Goal: Task Accomplishment & Management: Use online tool/utility

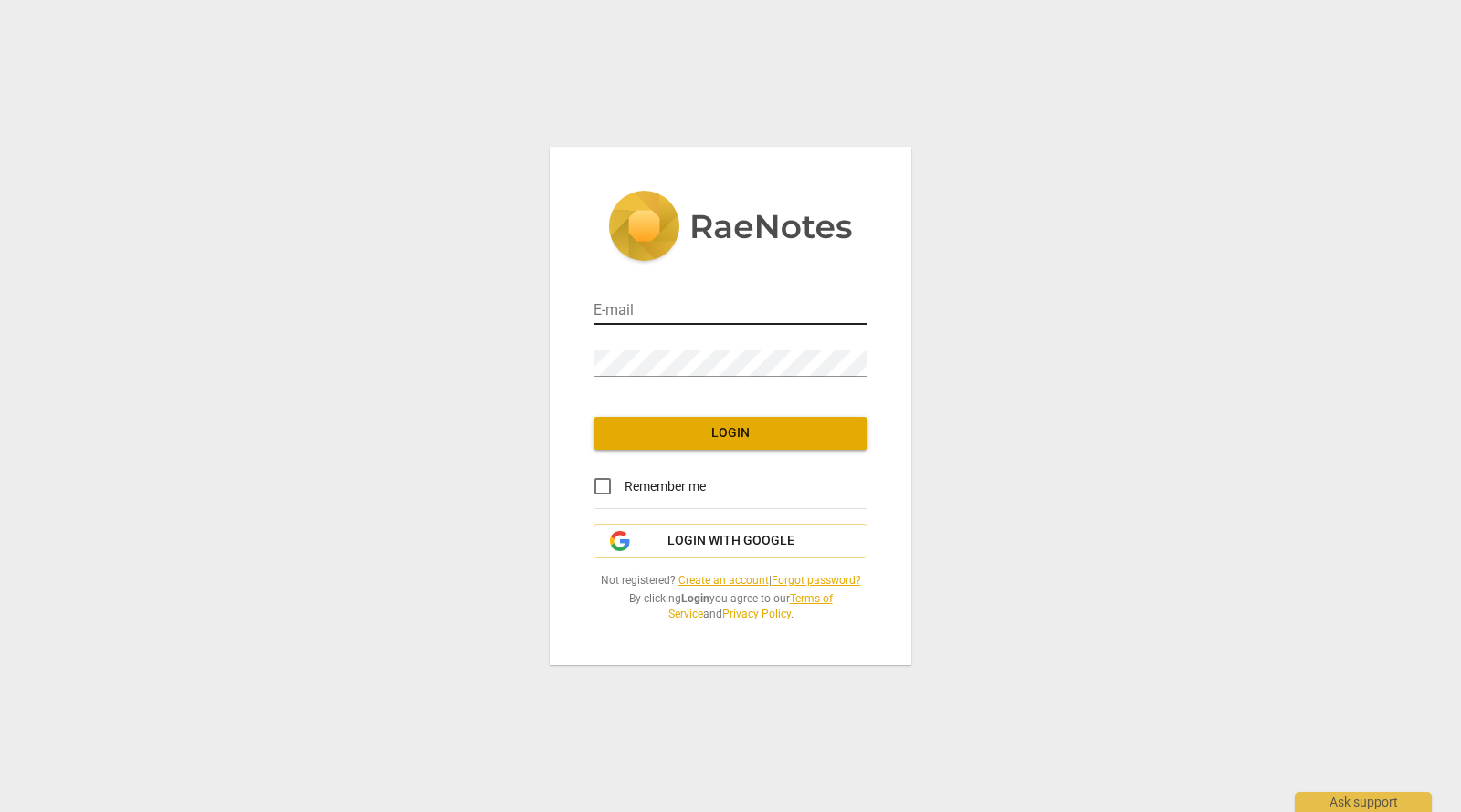
click at [721, 307] on input "email" at bounding box center [730, 311] width 274 height 26
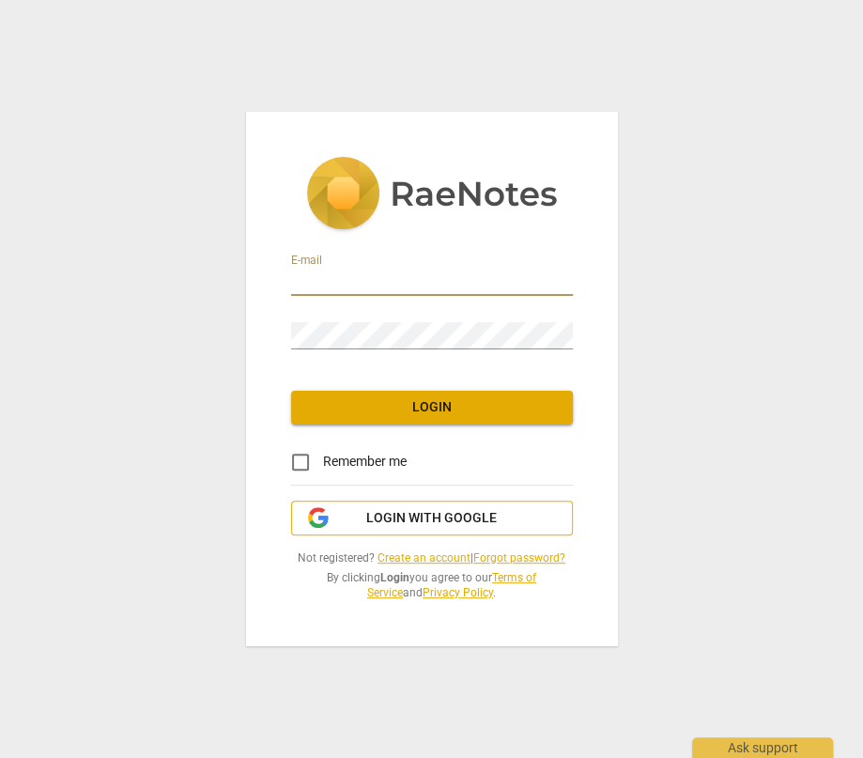
click at [384, 513] on span "Login with Google" at bounding box center [431, 518] width 130 height 19
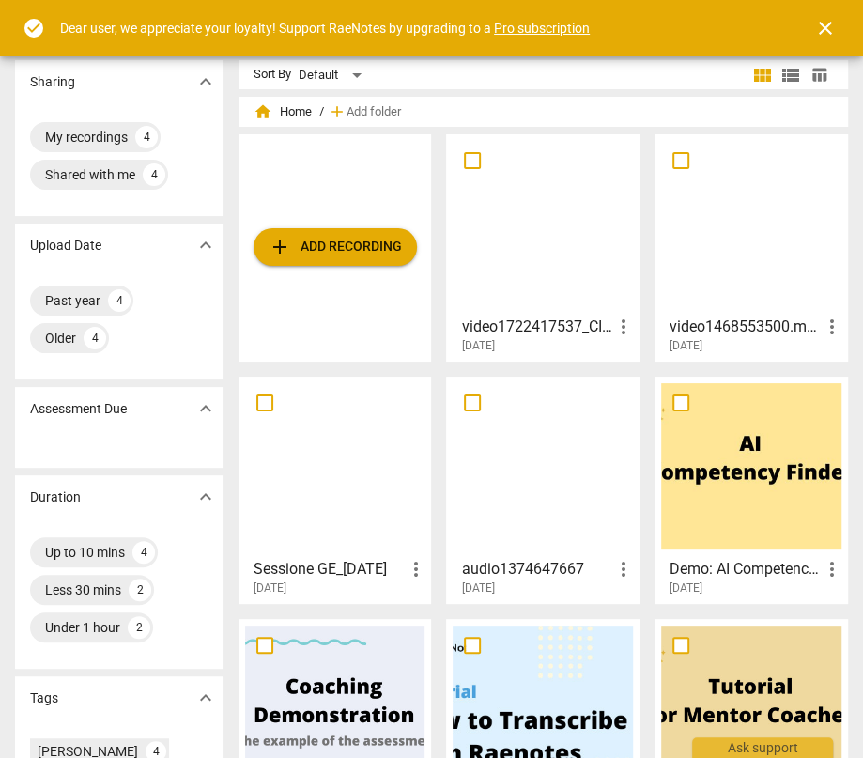
click at [818, 27] on span "close" at bounding box center [825, 28] width 23 height 23
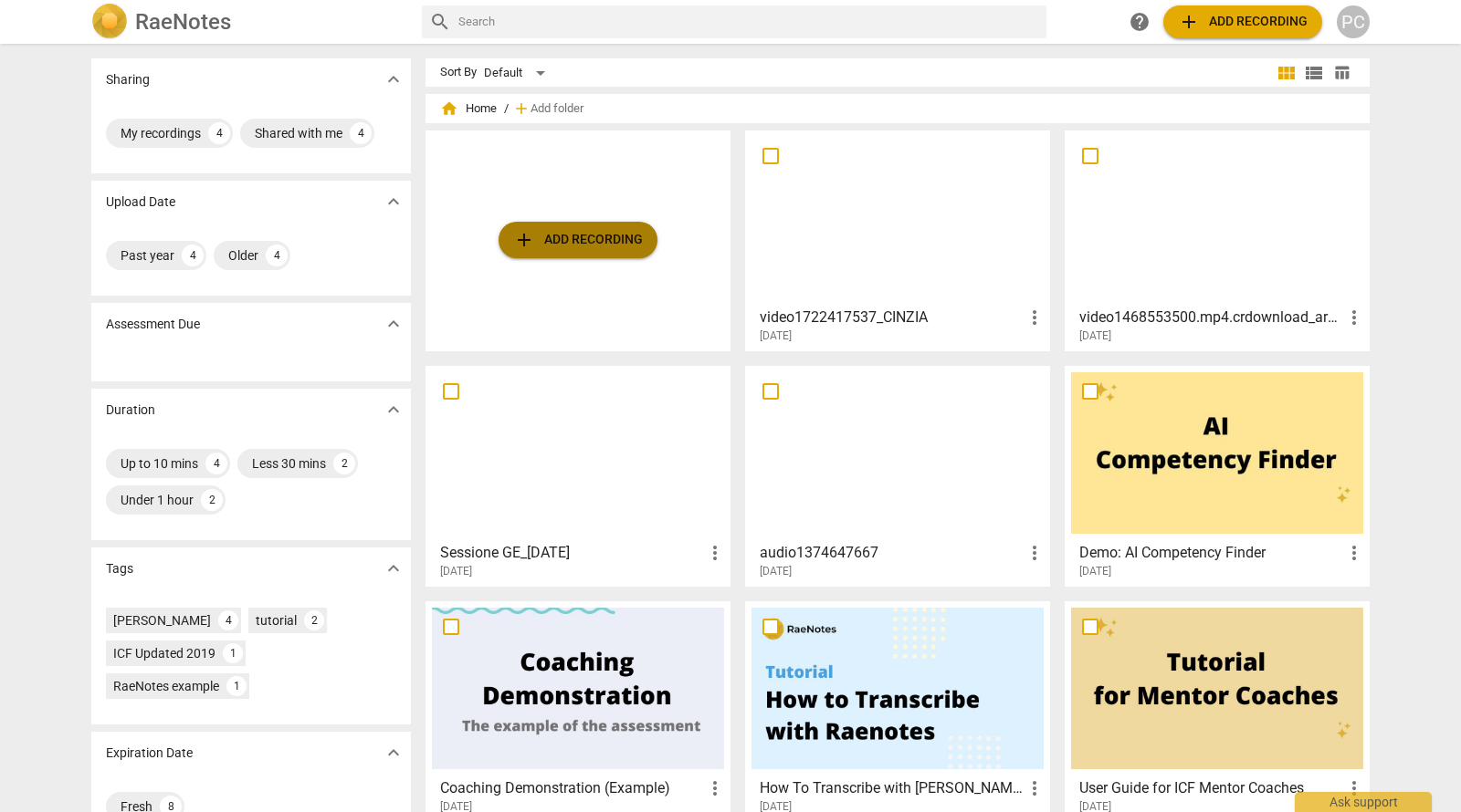
click at [615, 236] on span "add Add recording" at bounding box center [578, 240] width 129 height 22
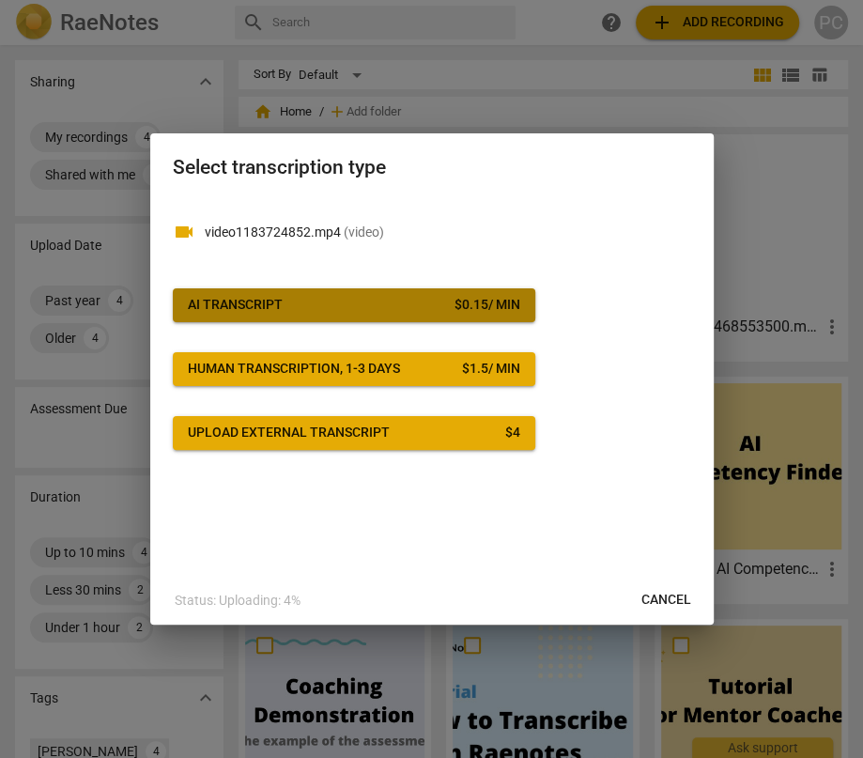
click at [386, 291] on button "AI Transcript $ 0.15 / min" at bounding box center [354, 305] width 362 height 34
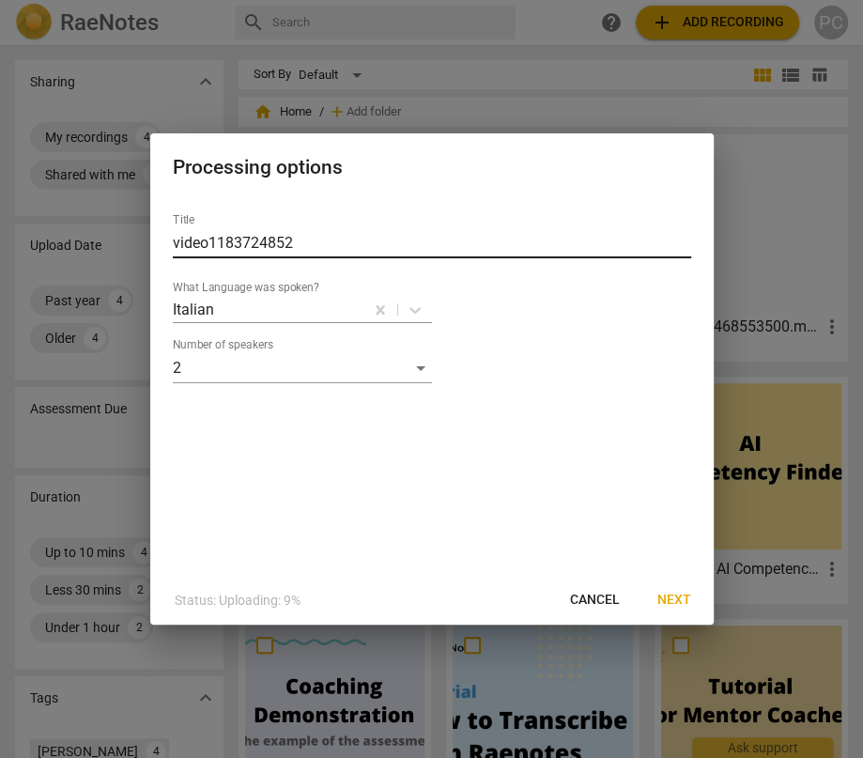
click at [324, 238] on input "video1183724852" at bounding box center [432, 243] width 518 height 30
type input "sessione Sara_02092025"
click at [676, 599] on span "Next" at bounding box center [674, 599] width 34 height 19
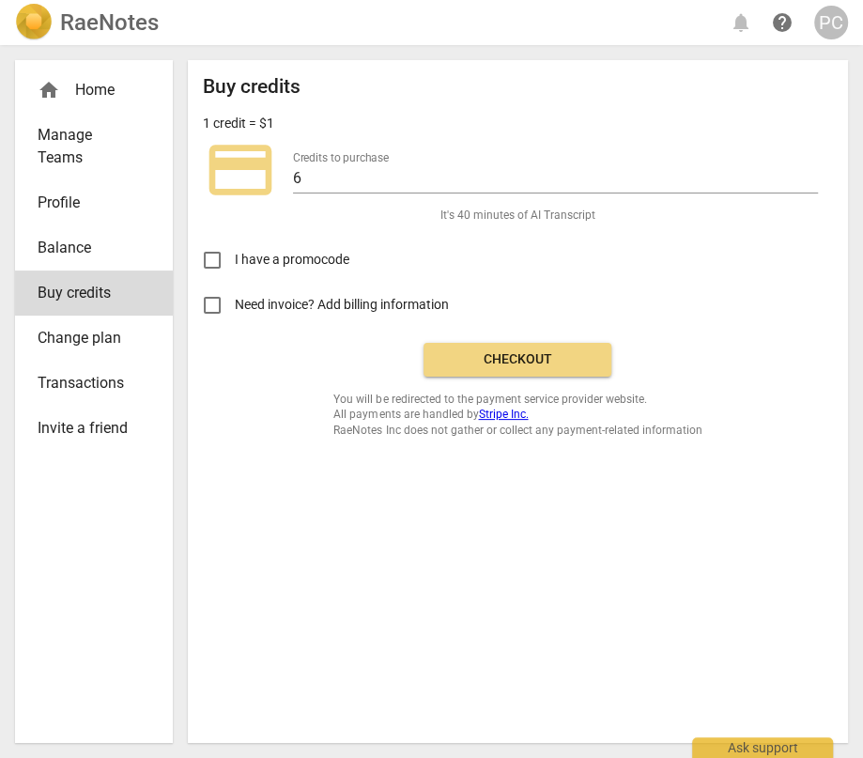
click at [211, 304] on input "Need invoice? Add billing information" at bounding box center [212, 305] width 45 height 45
checkbox input "true"
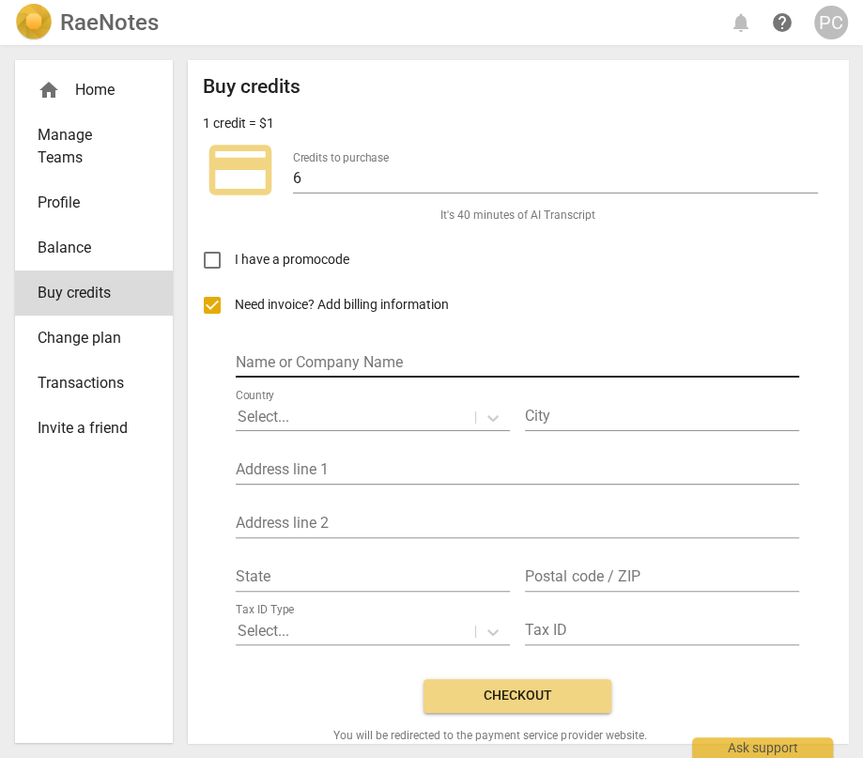
click at [359, 358] on input "text" at bounding box center [517, 363] width 563 height 27
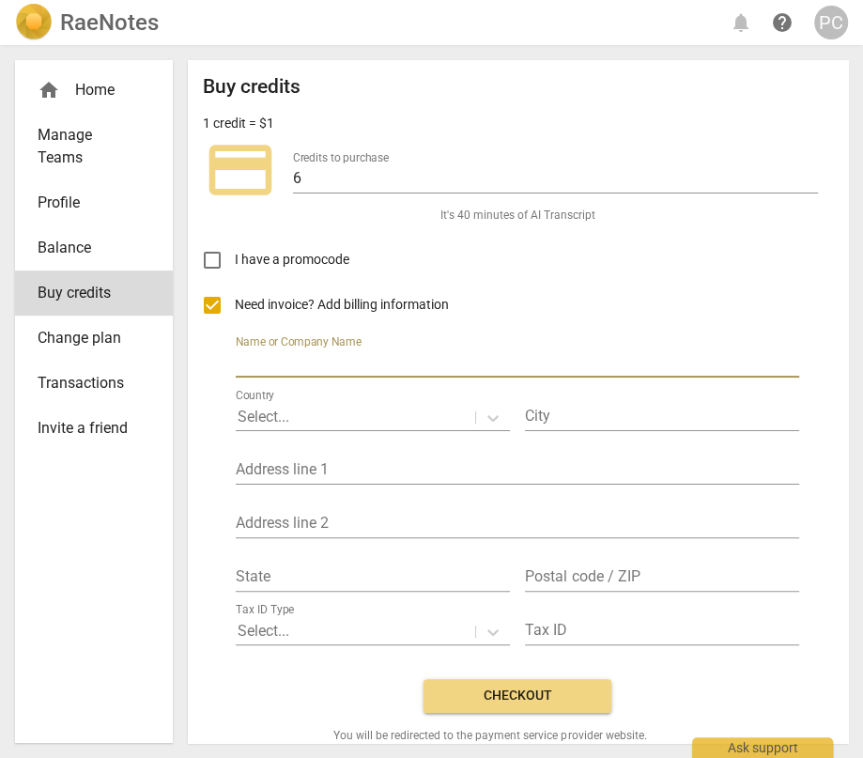
type input "[PERSON_NAME]"
type input "[GEOGRAPHIC_DATA]"
type input "[STREET_ADDRESS][PERSON_NAME]"
type input "RM"
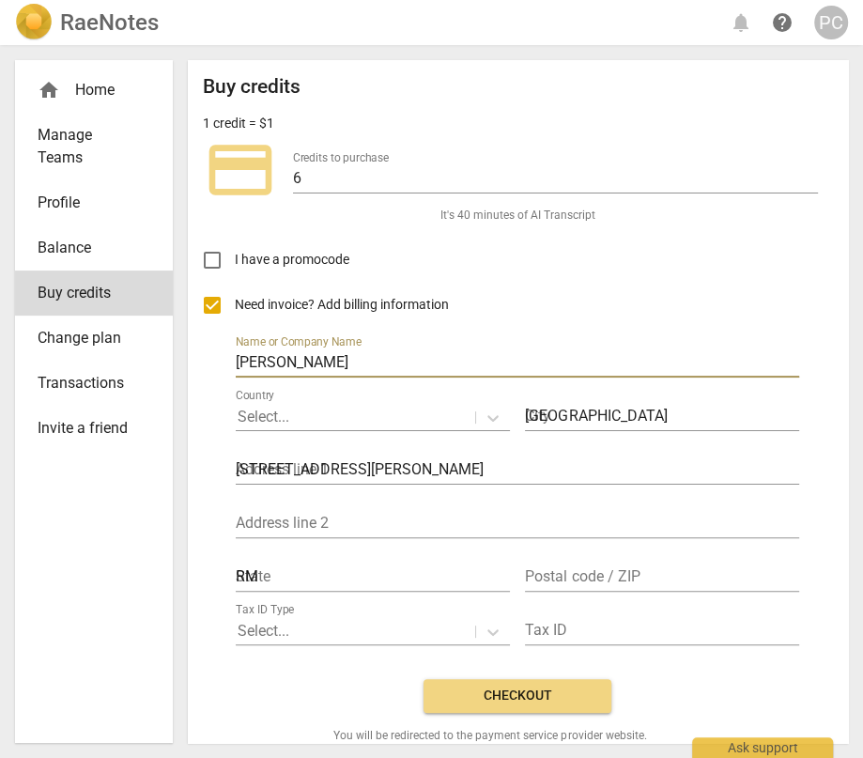
type input "00148"
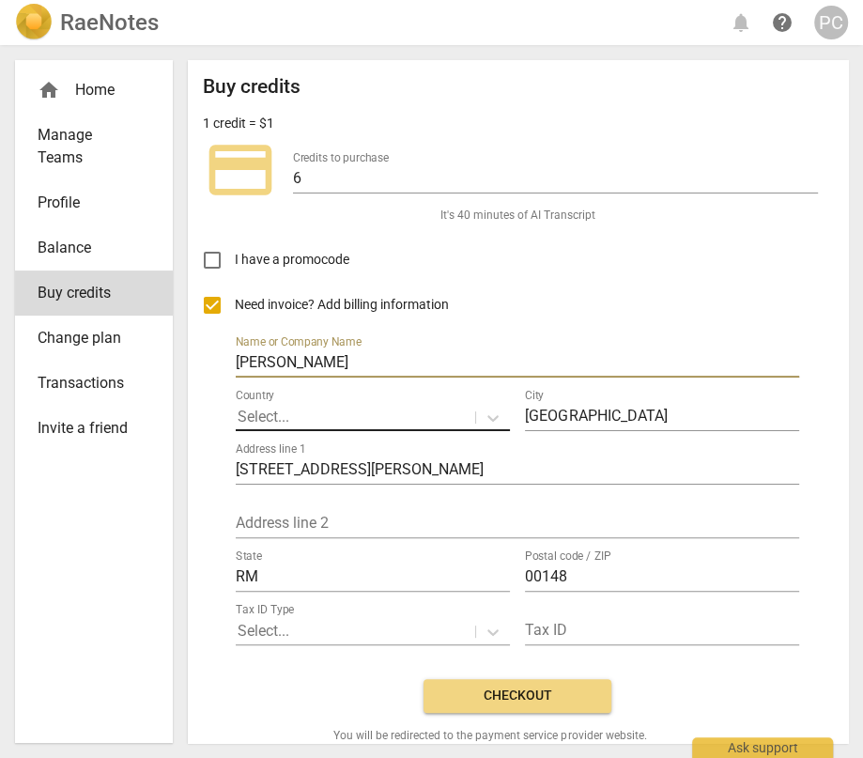
click at [369, 410] on div at bounding box center [355, 417] width 236 height 22
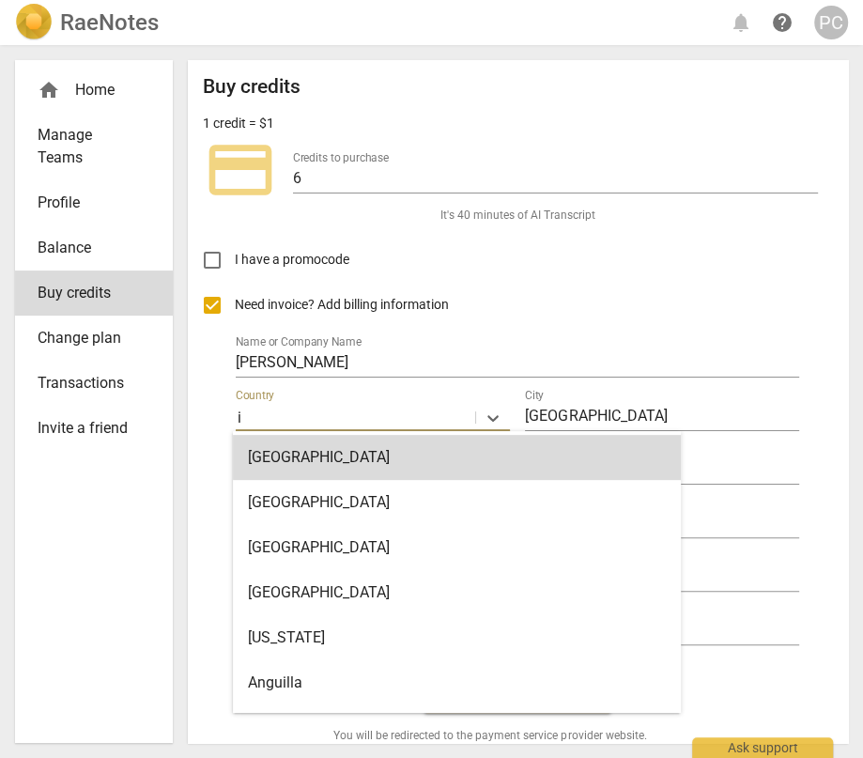
type input "i"
click at [522, 328] on div "Name or Company Name [PERSON_NAME] [GEOGRAPHIC_DATA], 1 of 158. 158 results ava…" at bounding box center [517, 488] width 563 height 321
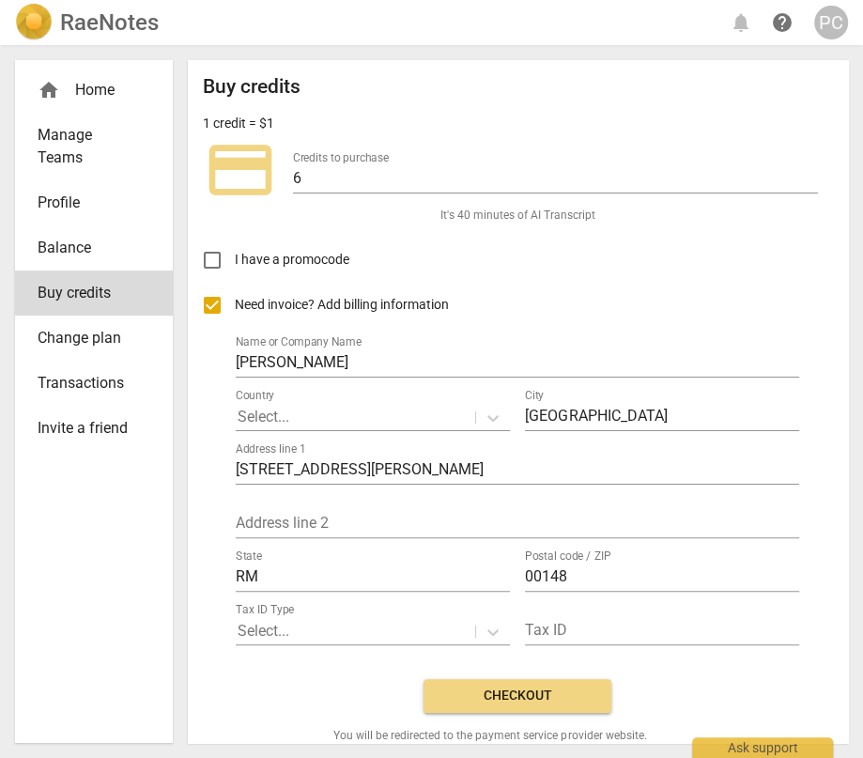
scroll to position [45, 0]
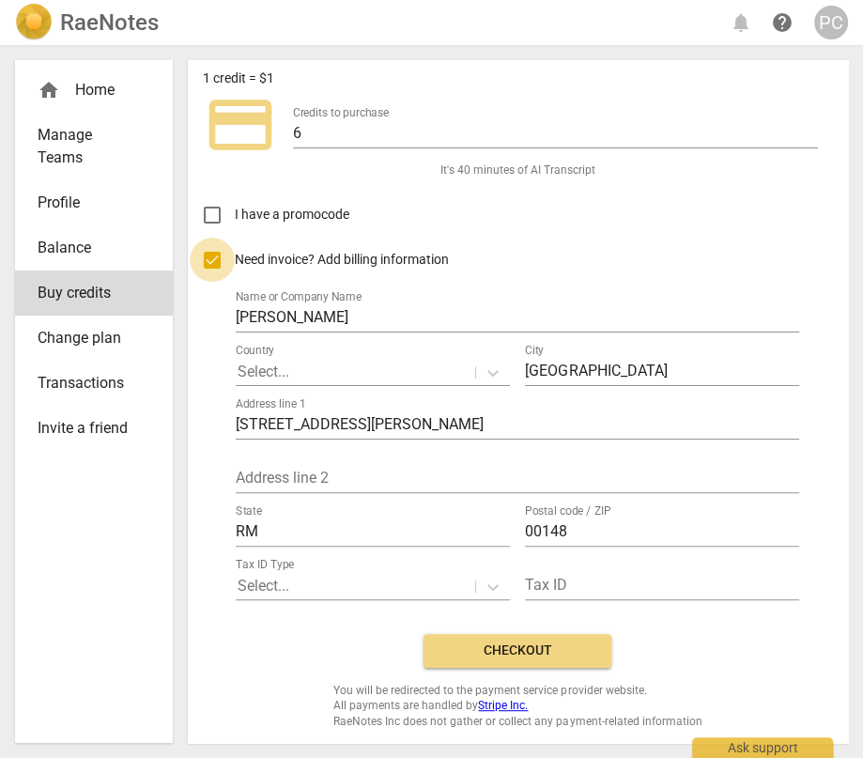
click at [210, 265] on input "Need invoice? Add billing information" at bounding box center [212, 259] width 45 height 45
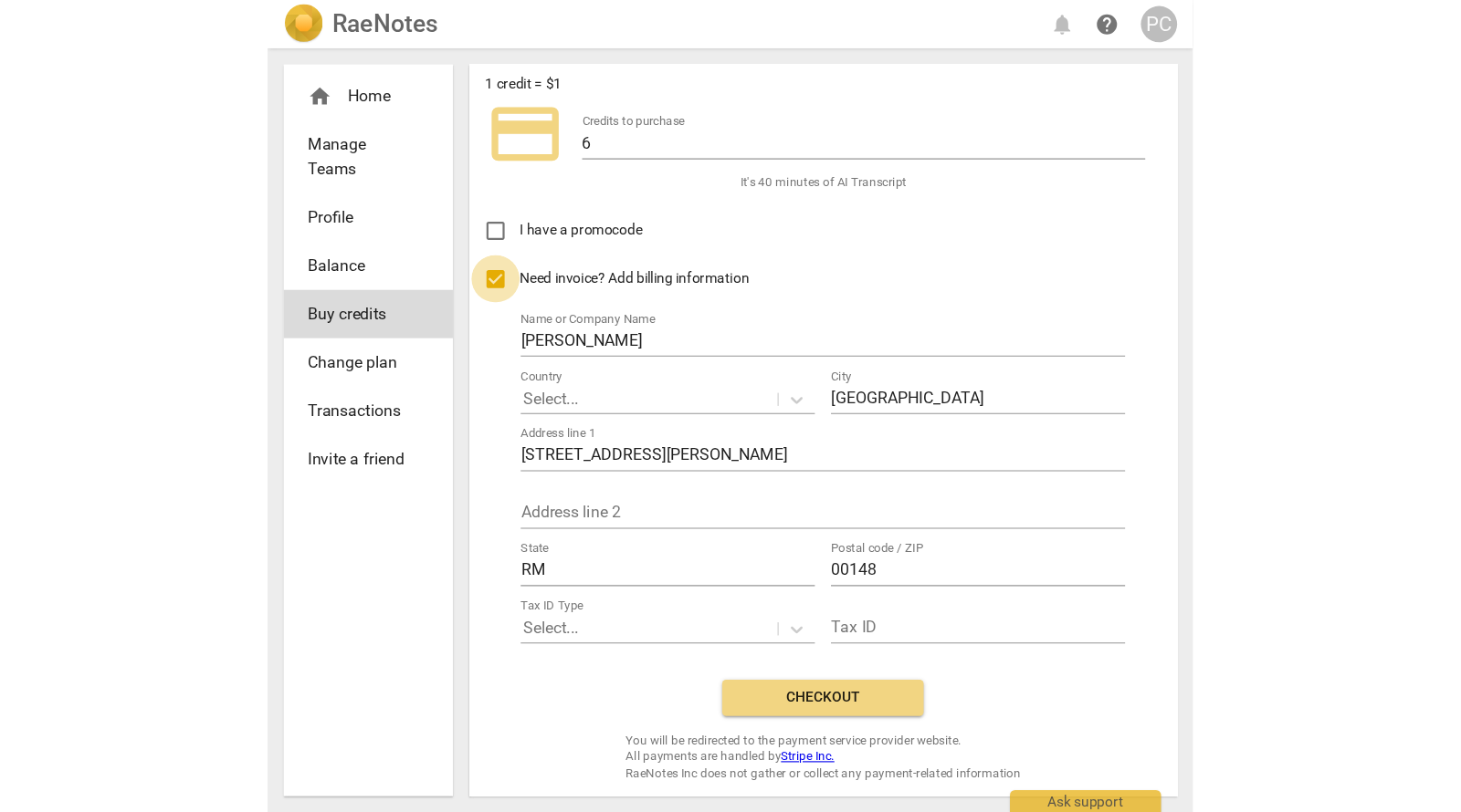
scroll to position [0, 0]
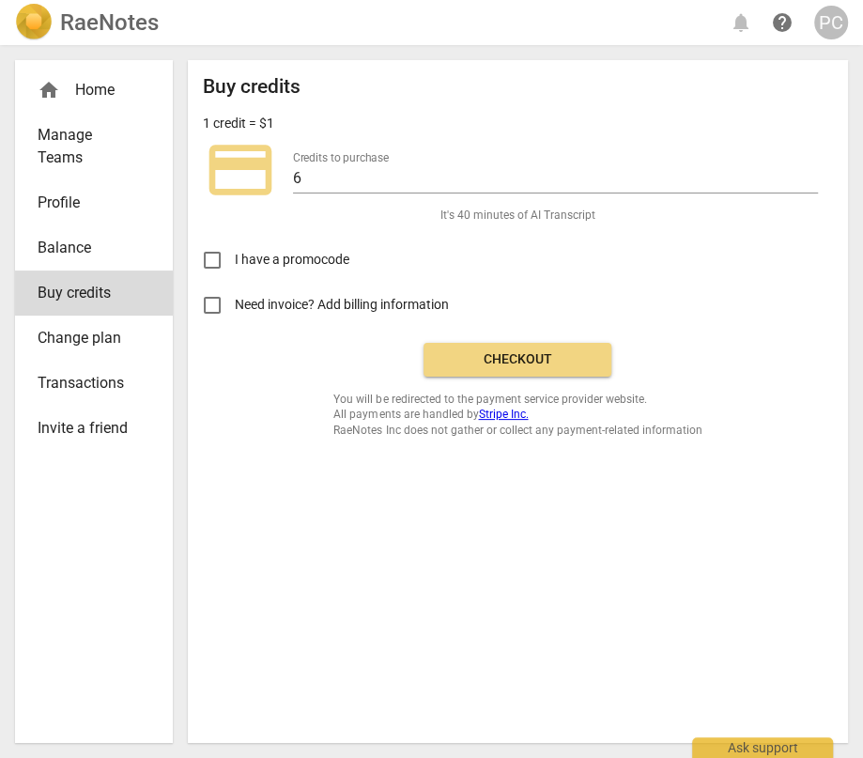
click at [217, 309] on input "Need invoice? Add billing information" at bounding box center [212, 305] width 45 height 45
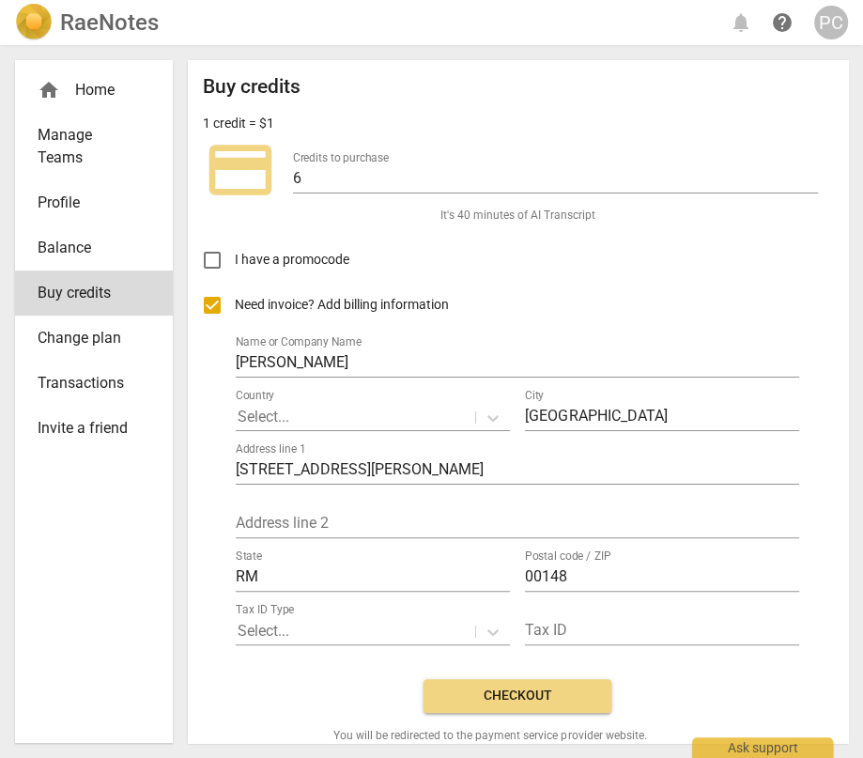
click at [217, 309] on input "Need invoice? Add billing information" at bounding box center [212, 305] width 45 height 45
checkbox input "false"
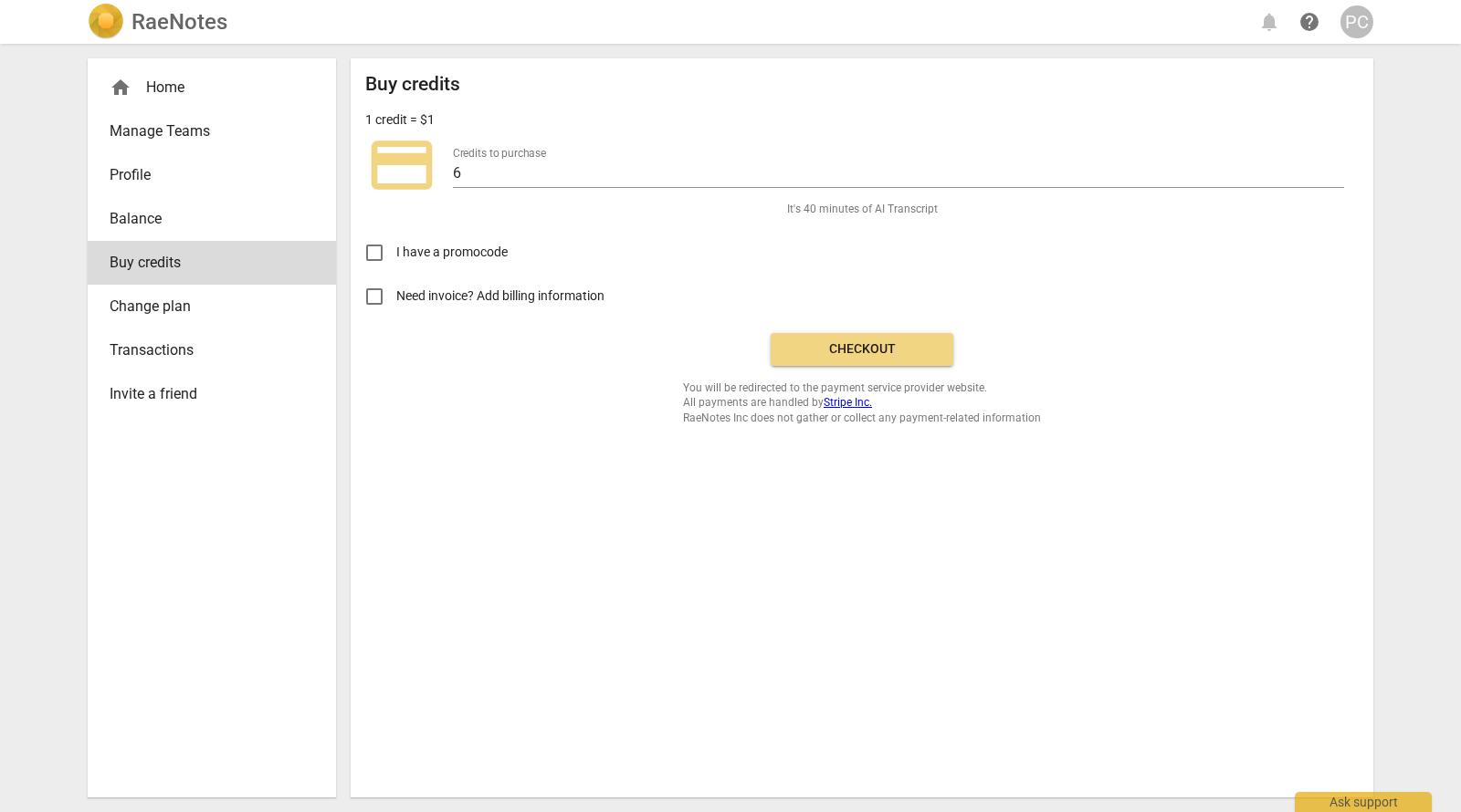
click at [838, 377] on div "Buy credits 1 credit = $1 credit_card Credits to purchase 6 It's 40 minutes of …" at bounding box center [861, 249] width 993 height 352
click at [838, 341] on span "Checkout" at bounding box center [862, 349] width 154 height 18
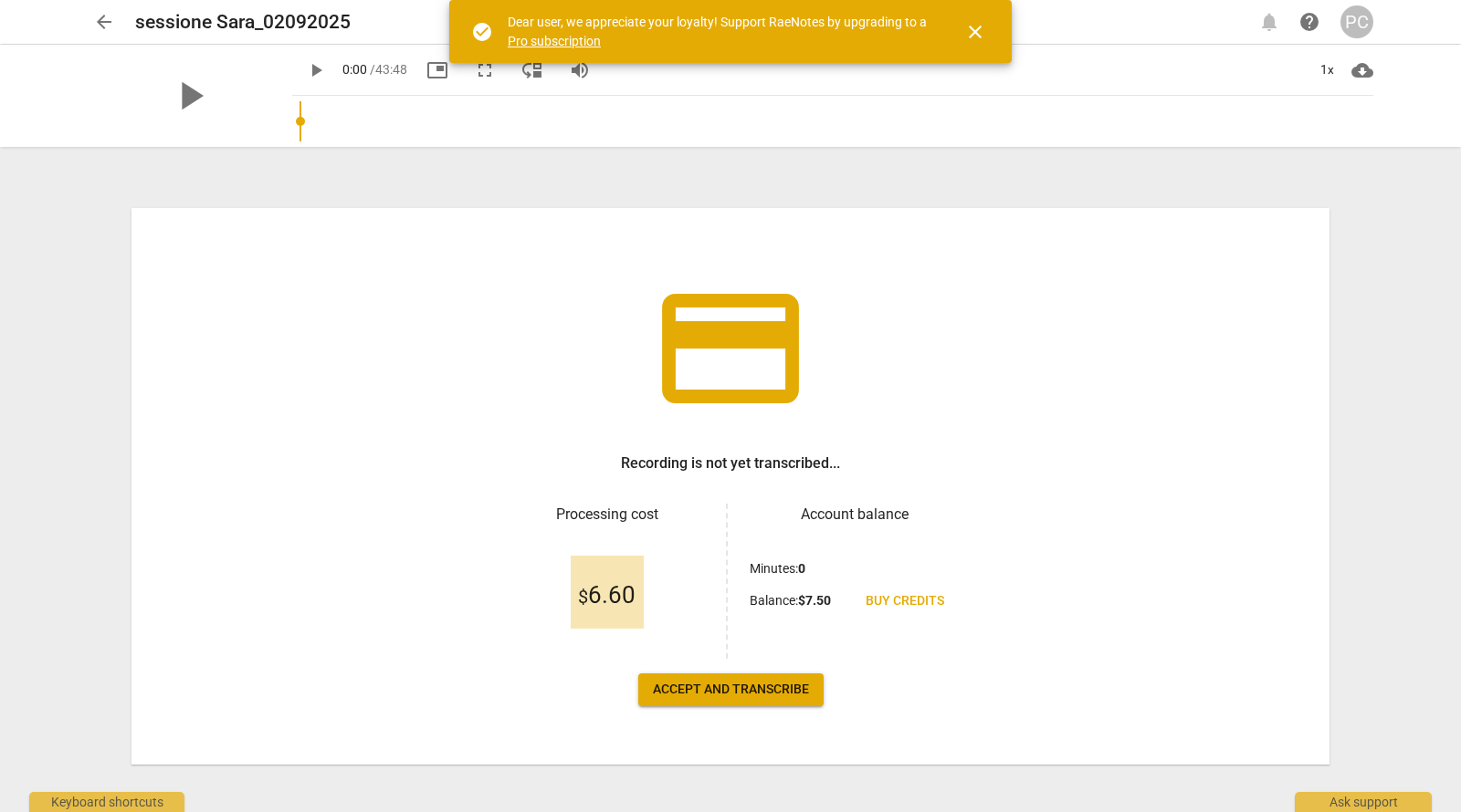
click at [725, 693] on span "Accept and transcribe" at bounding box center [730, 689] width 157 height 18
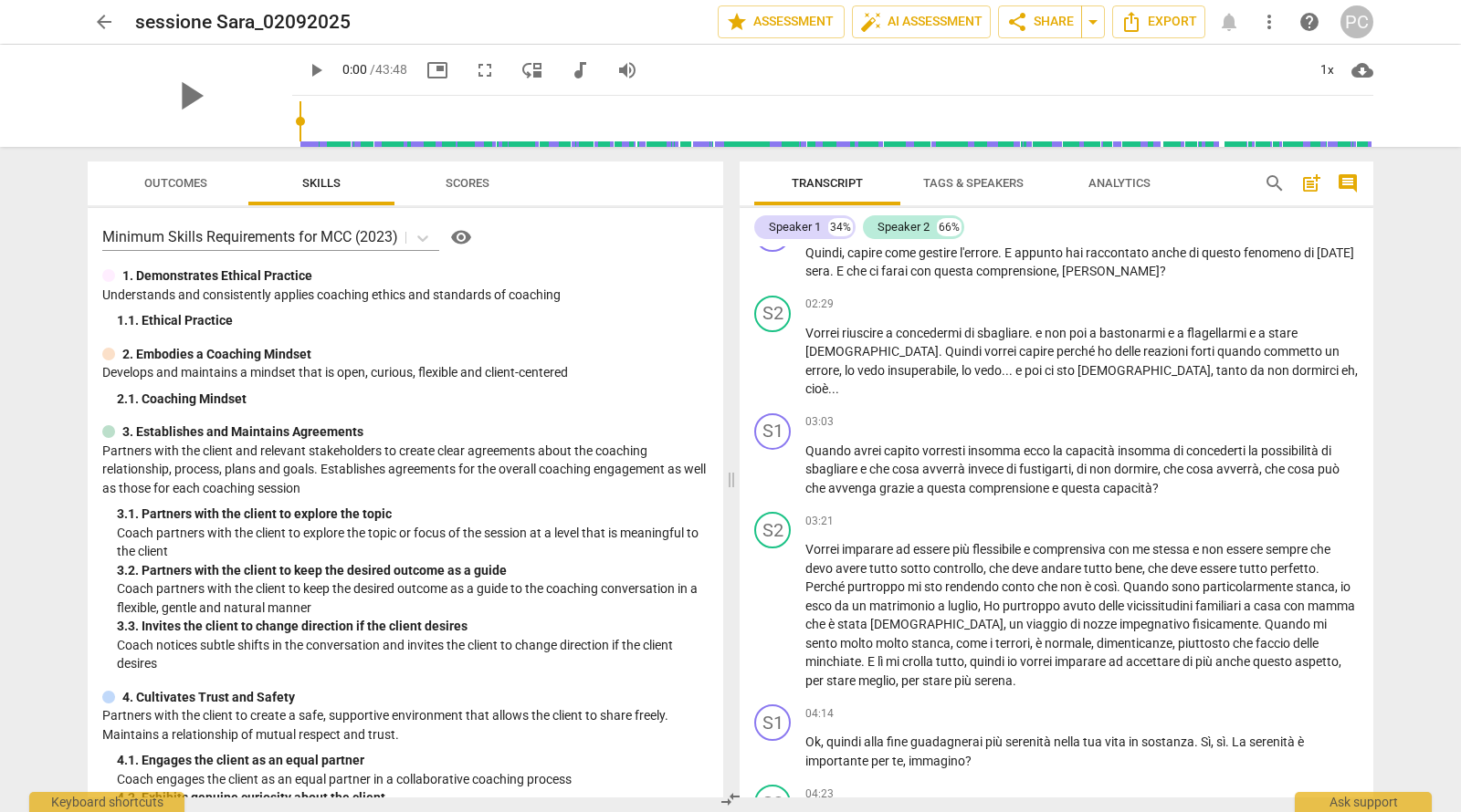
scroll to position [689, 0]
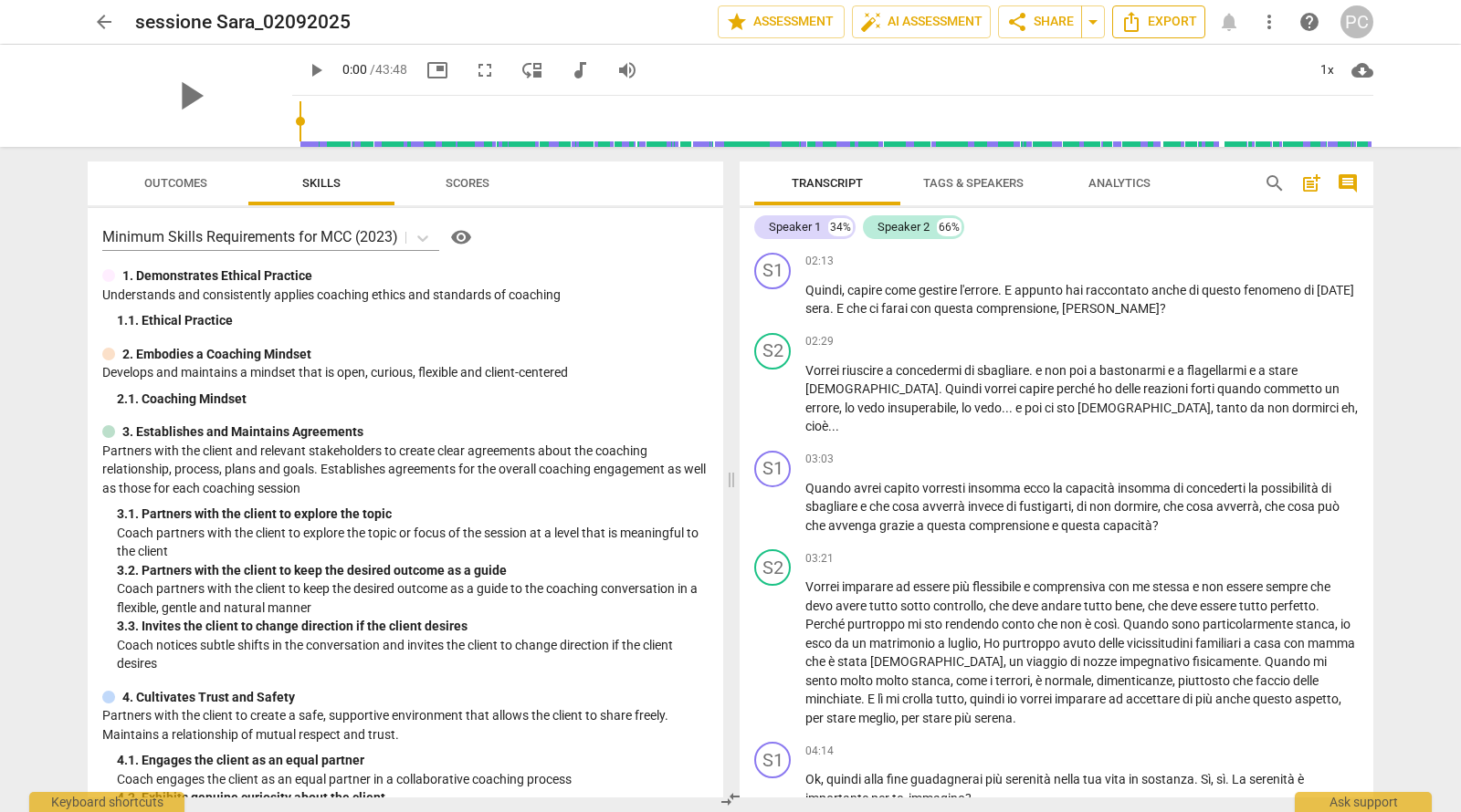
click at [1141, 24] on icon "Export" at bounding box center [1131, 21] width 22 height 22
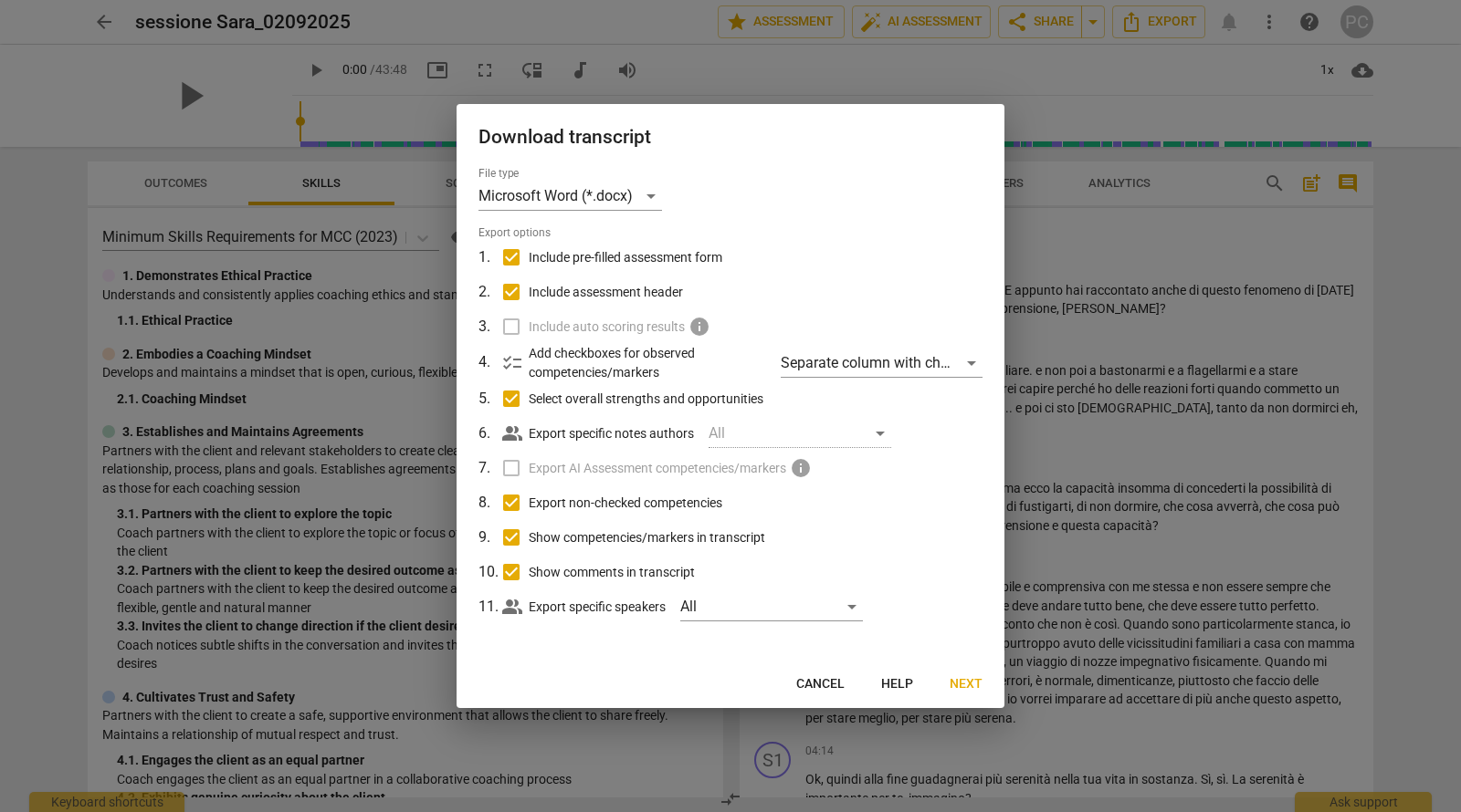
click at [975, 690] on span "Next" at bounding box center [966, 685] width 33 height 18
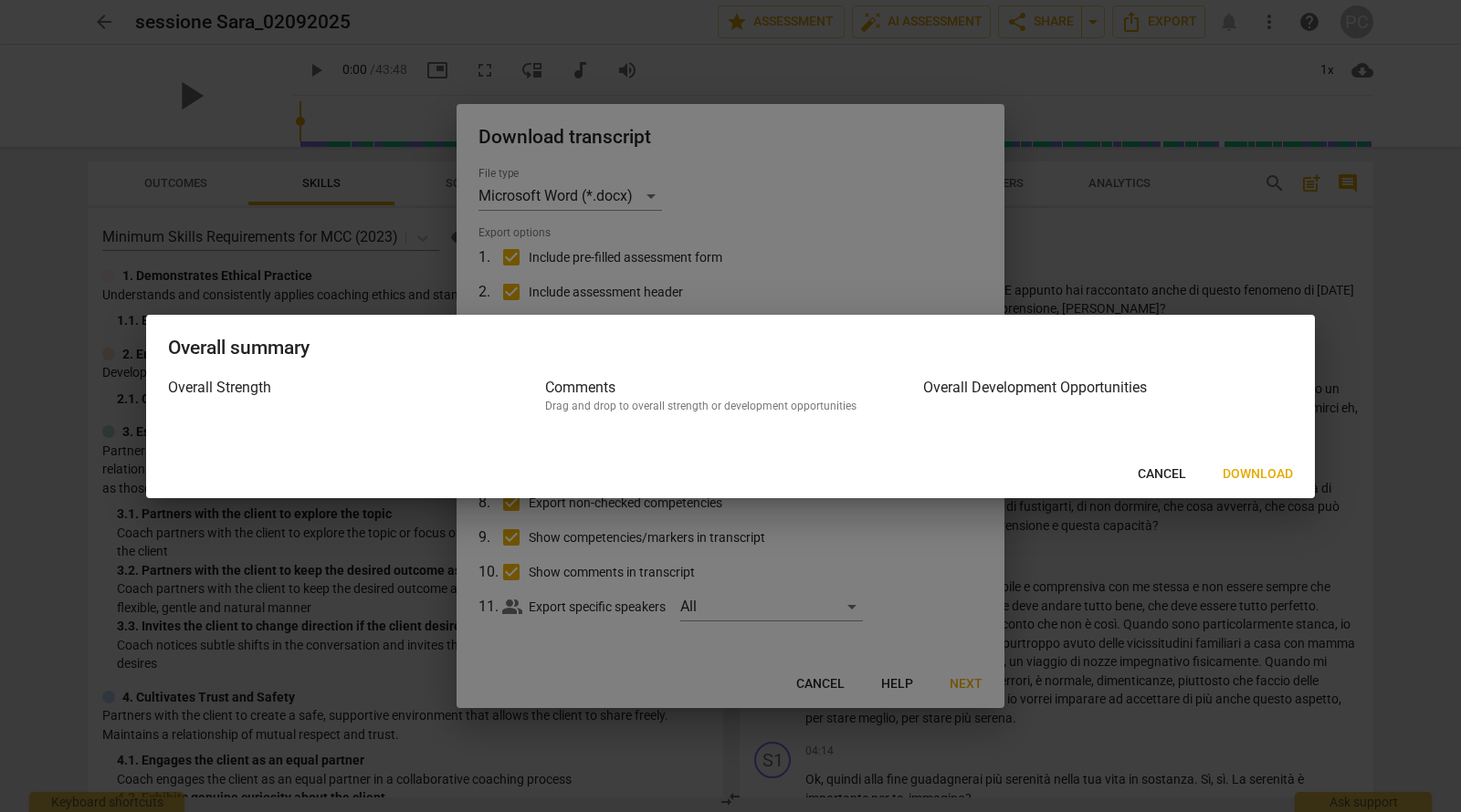
click at [1163, 477] on span "Cancel" at bounding box center [1162, 475] width 49 height 18
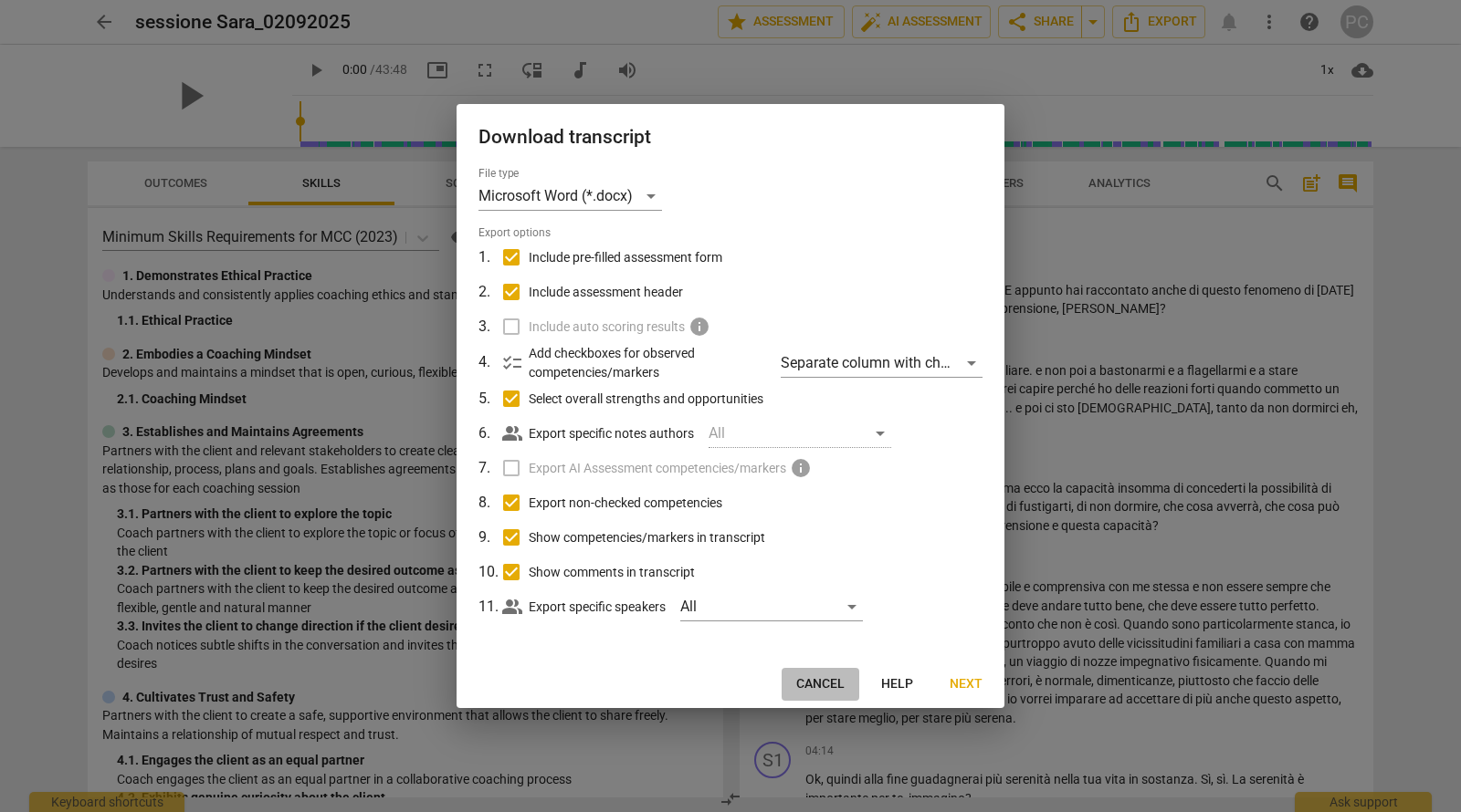
click at [837, 687] on span "Cancel" at bounding box center [821, 685] width 49 height 18
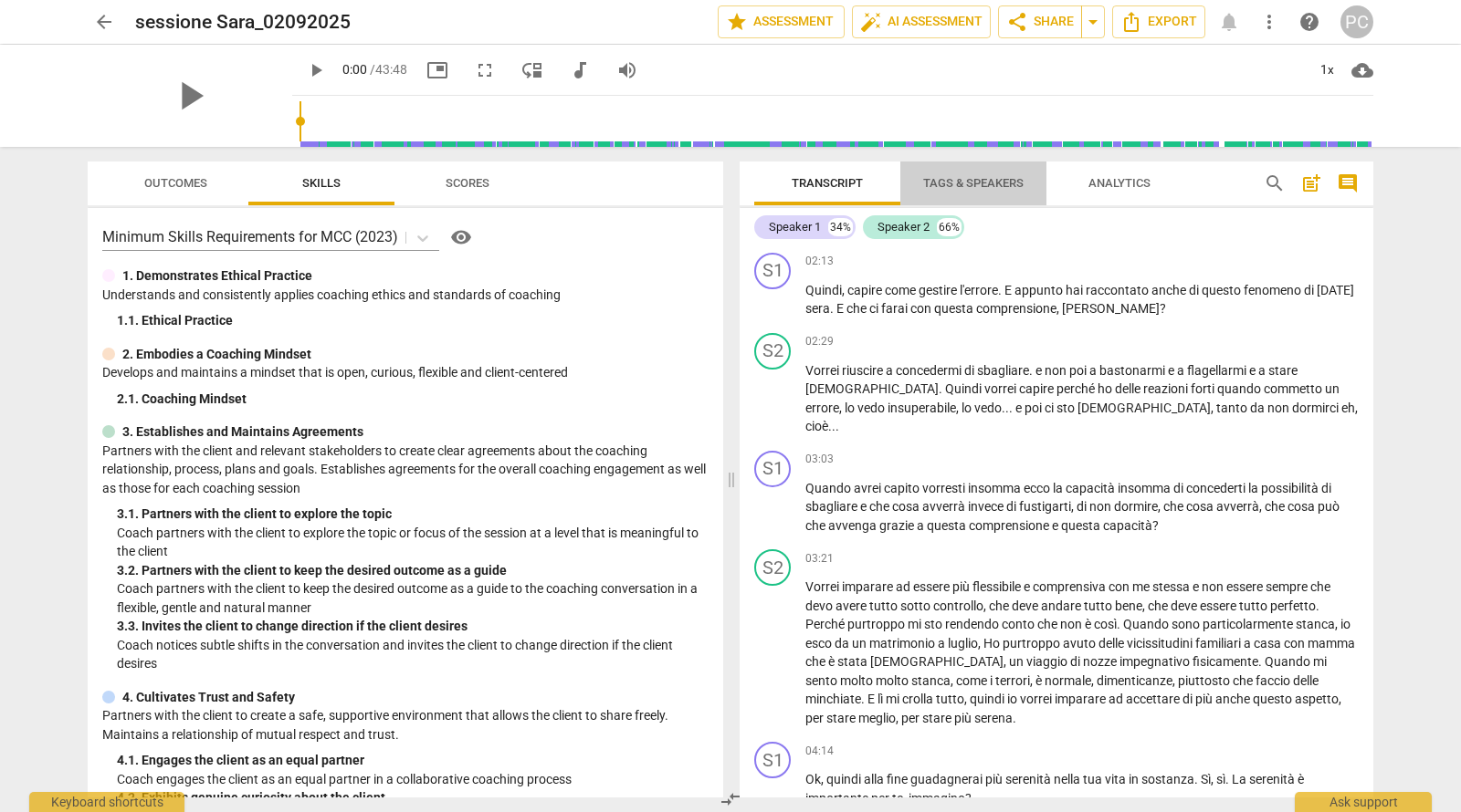
click at [977, 187] on span "Tags & Speakers" at bounding box center [973, 183] width 100 height 14
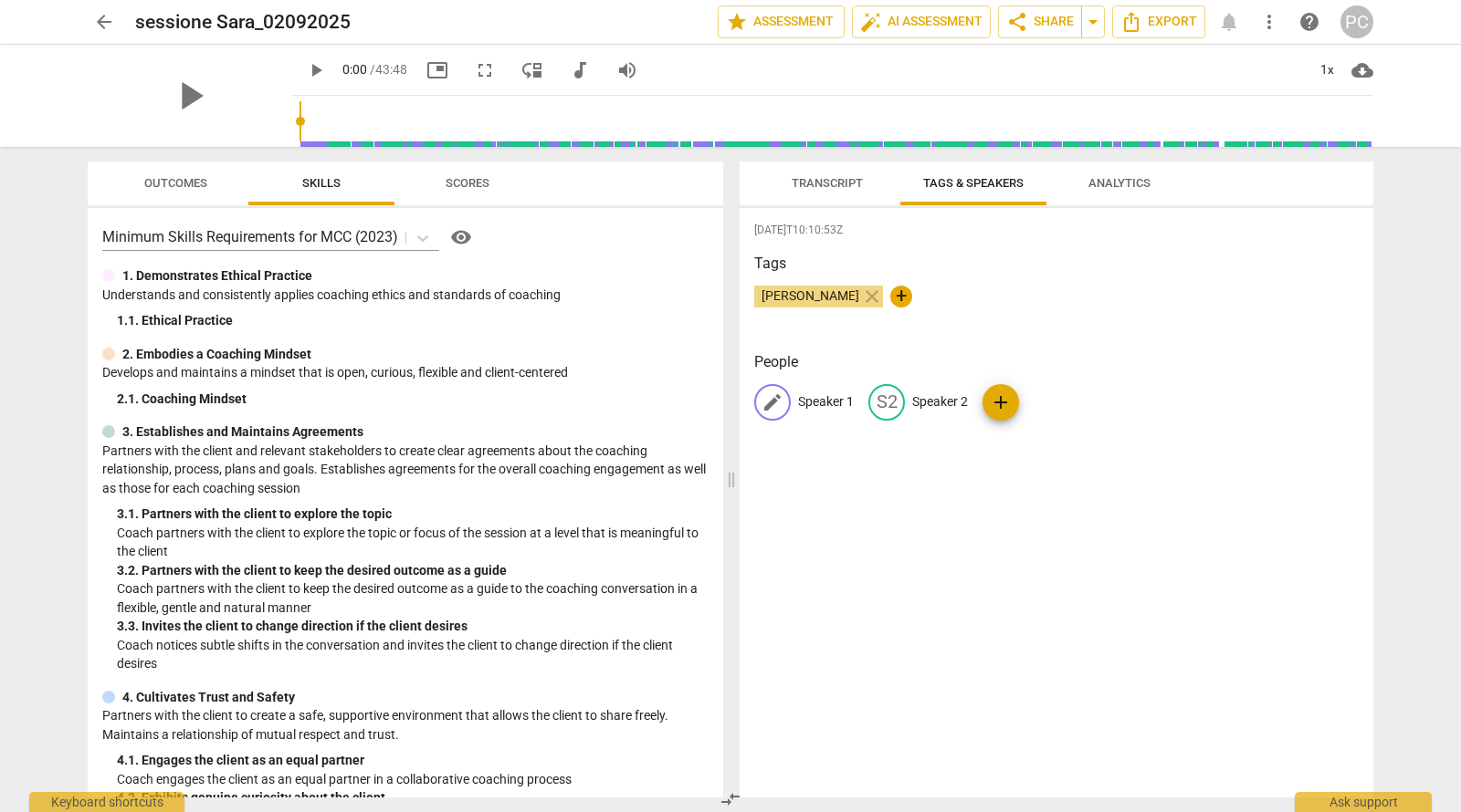
click at [780, 403] on span "edit" at bounding box center [772, 403] width 22 height 22
type input "COACH"
click at [999, 403] on span "edit" at bounding box center [1005, 403] width 22 height 22
type input "COACHEE"
click at [1035, 468] on div "2025-09-05T10:10:53Z Tags Pierluigi CIOCCI close + People CO COACH CO COACHEE a…" at bounding box center [1055, 503] width 633 height 589
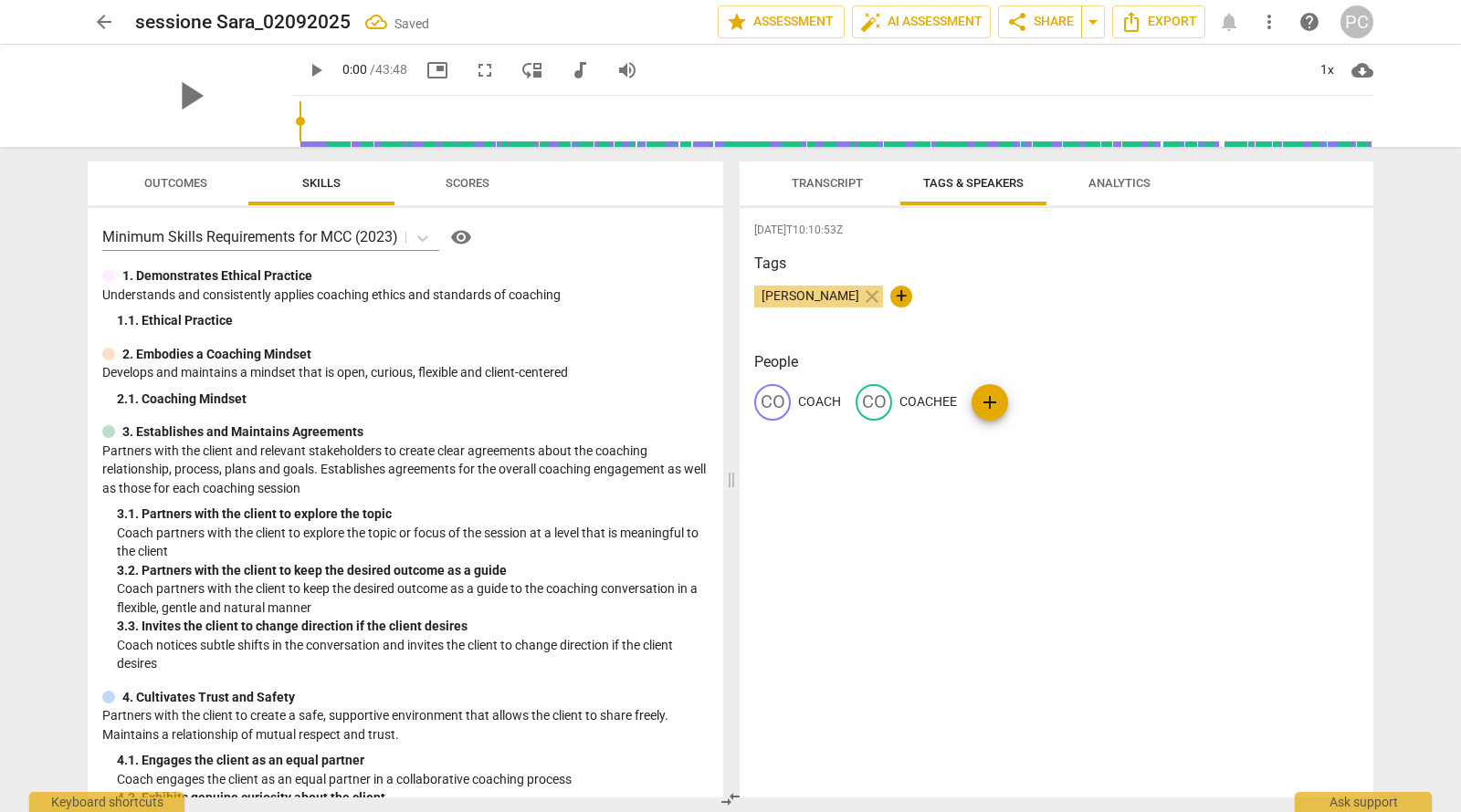
click at [830, 191] on span "Transcript" at bounding box center [827, 183] width 115 height 24
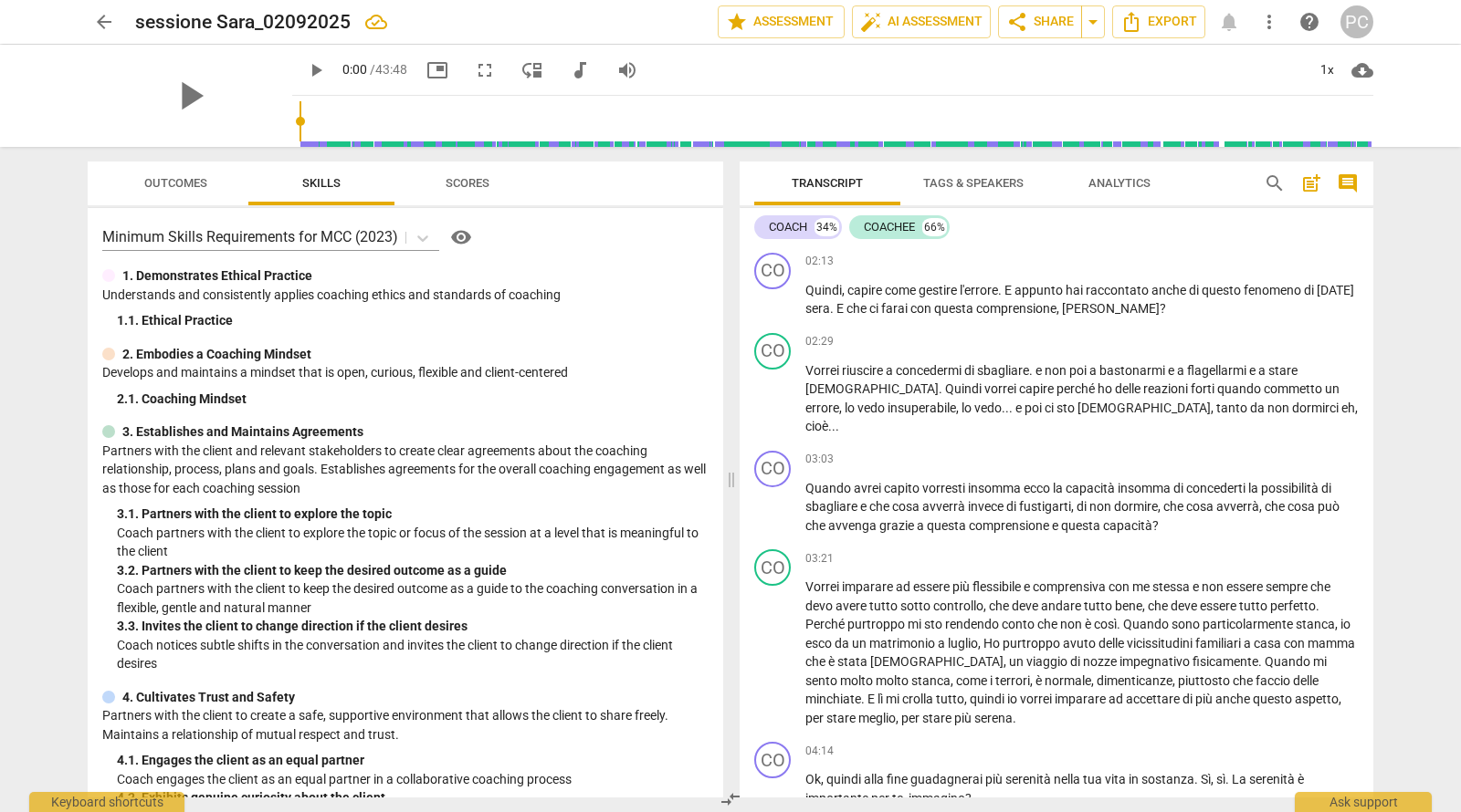
click at [950, 184] on span "Tags & Speakers" at bounding box center [973, 183] width 100 height 14
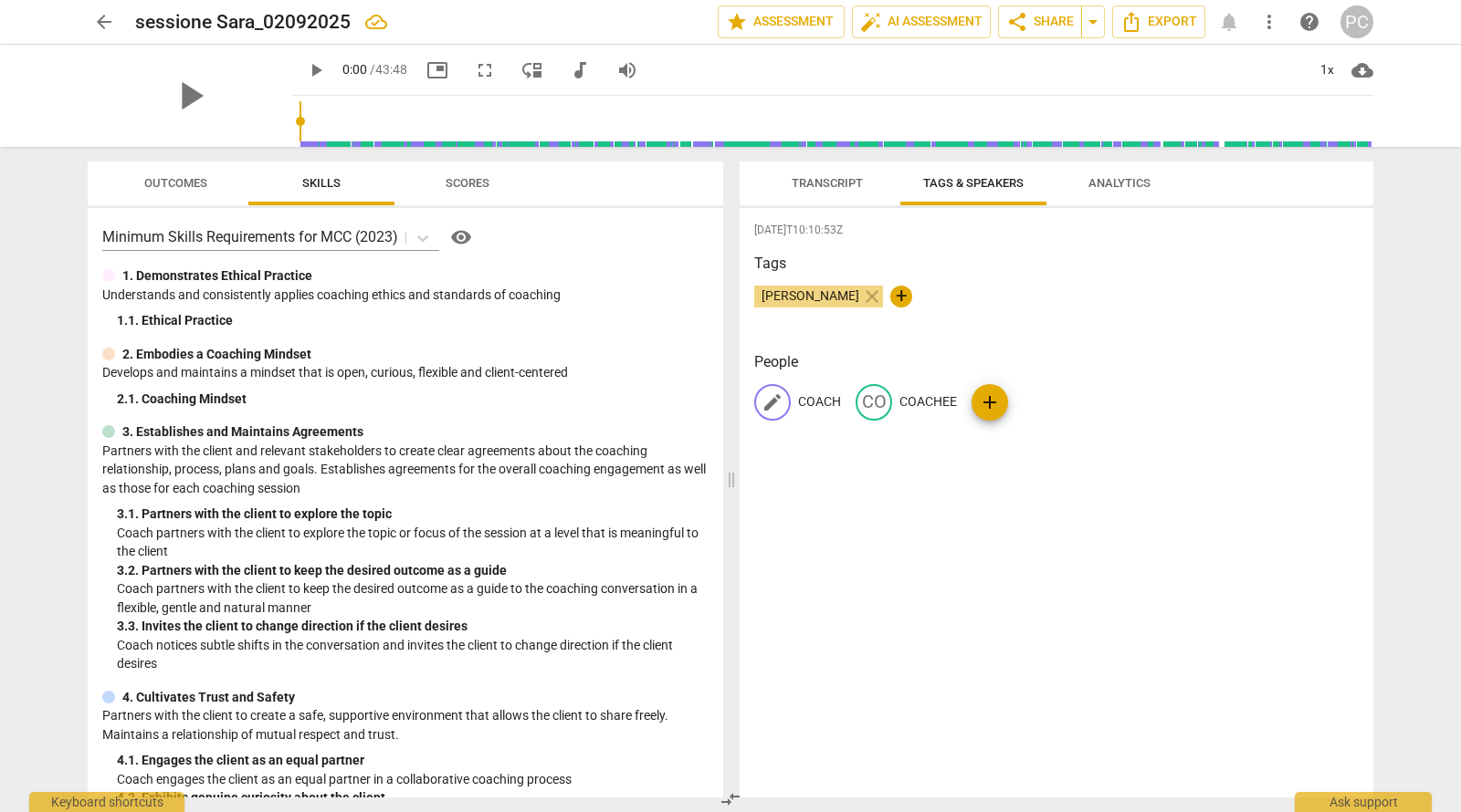
click at [776, 406] on span "edit" at bounding box center [772, 403] width 22 height 22
click at [853, 402] on input "COACH" at bounding box center [871, 403] width 146 height 29
type input "C"
type input "PI"
click at [997, 406] on span "edit" at bounding box center [1005, 403] width 22 height 22
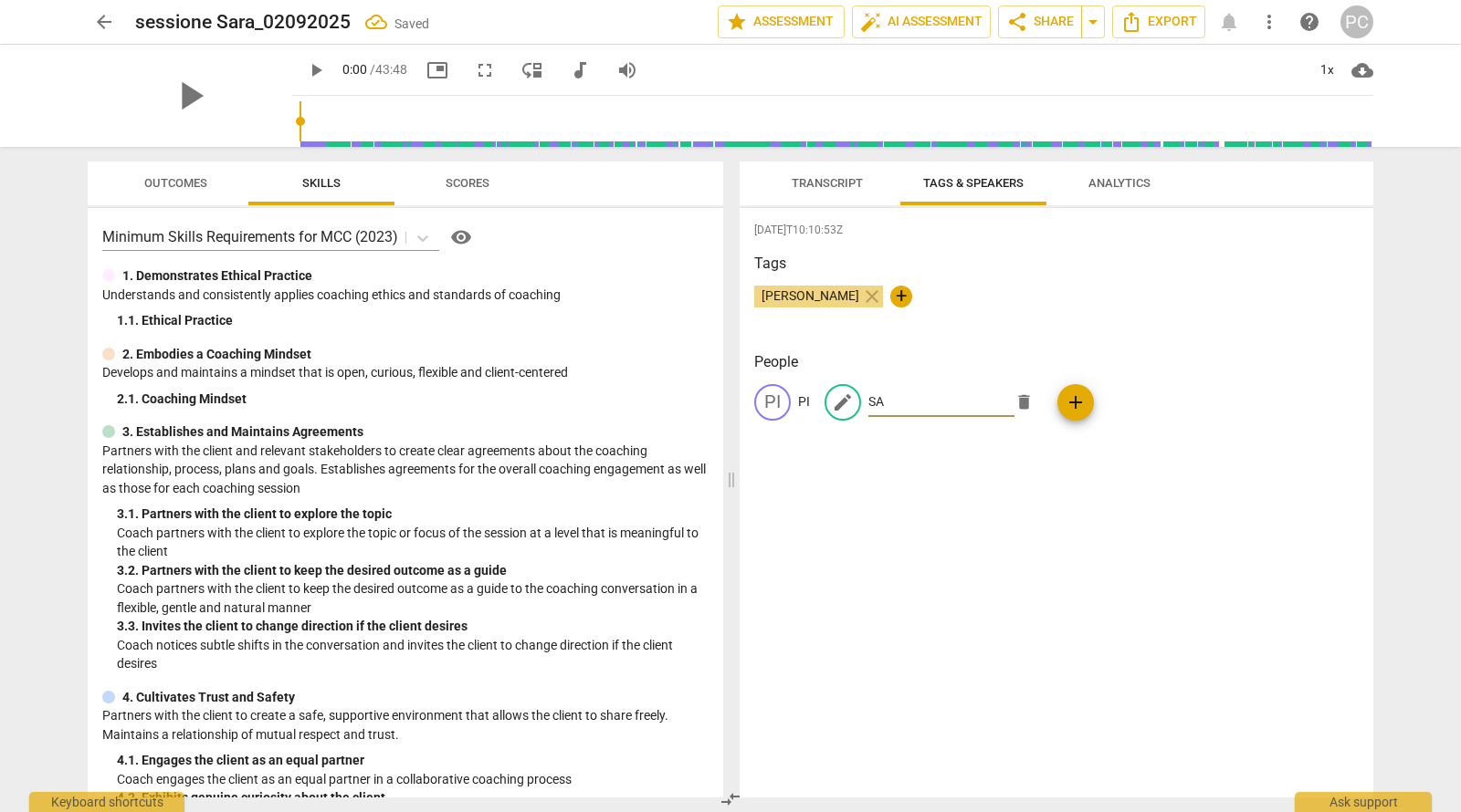
type input "SA"
click at [1068, 260] on h3 "Tags" at bounding box center [1055, 264] width 604 height 22
click at [842, 188] on span "Transcript" at bounding box center [827, 183] width 71 height 14
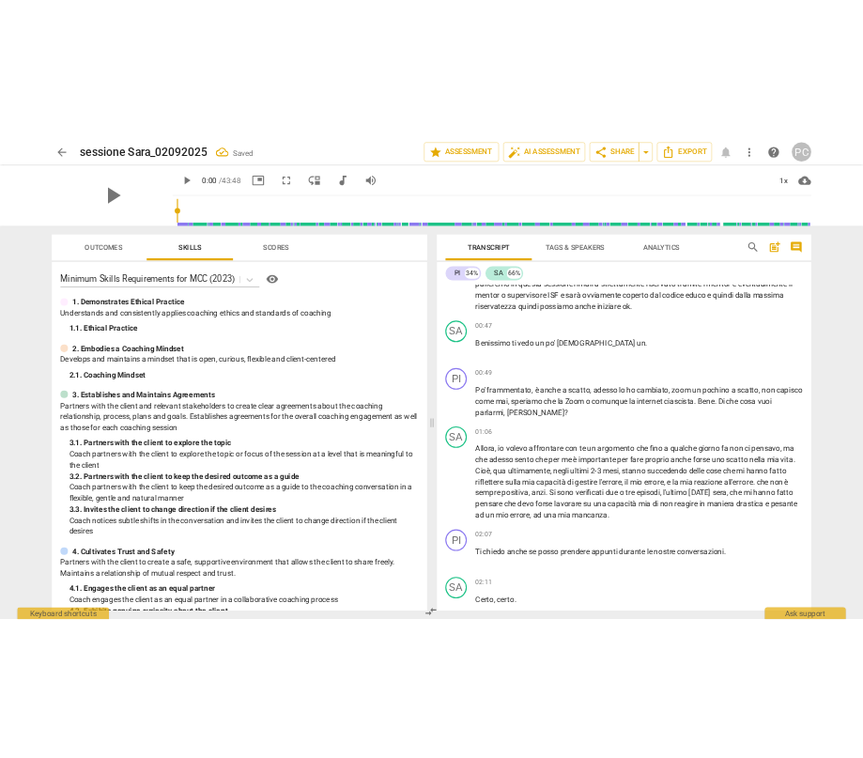
scroll to position [0, 0]
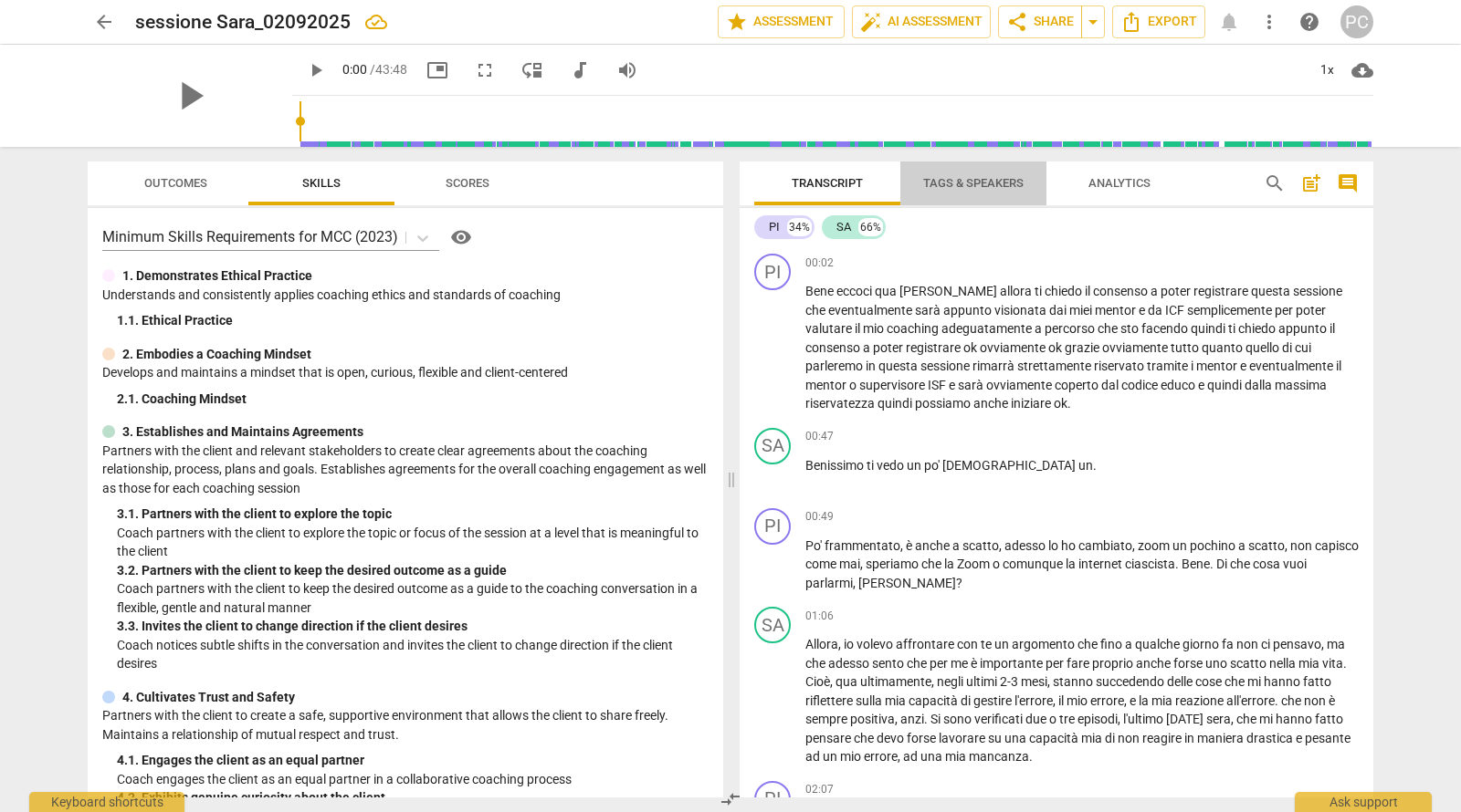
click at [944, 190] on span "Tags & Speakers" at bounding box center [974, 183] width 144 height 24
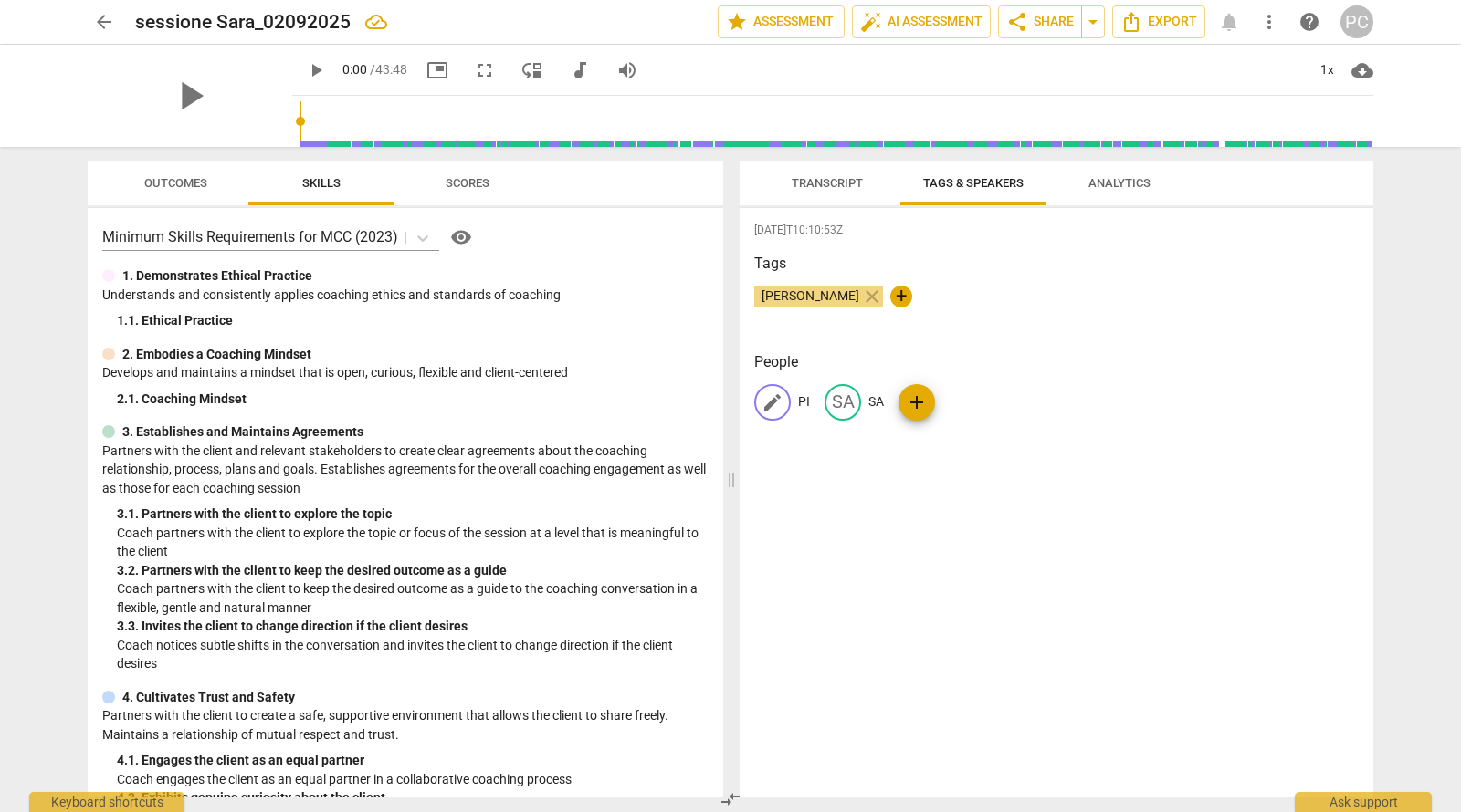
click at [782, 401] on span "edit" at bounding box center [772, 403] width 22 height 22
type input "Co"
click at [987, 400] on div "edit" at bounding box center [1006, 403] width 37 height 37
type input "c"
type input "CL"
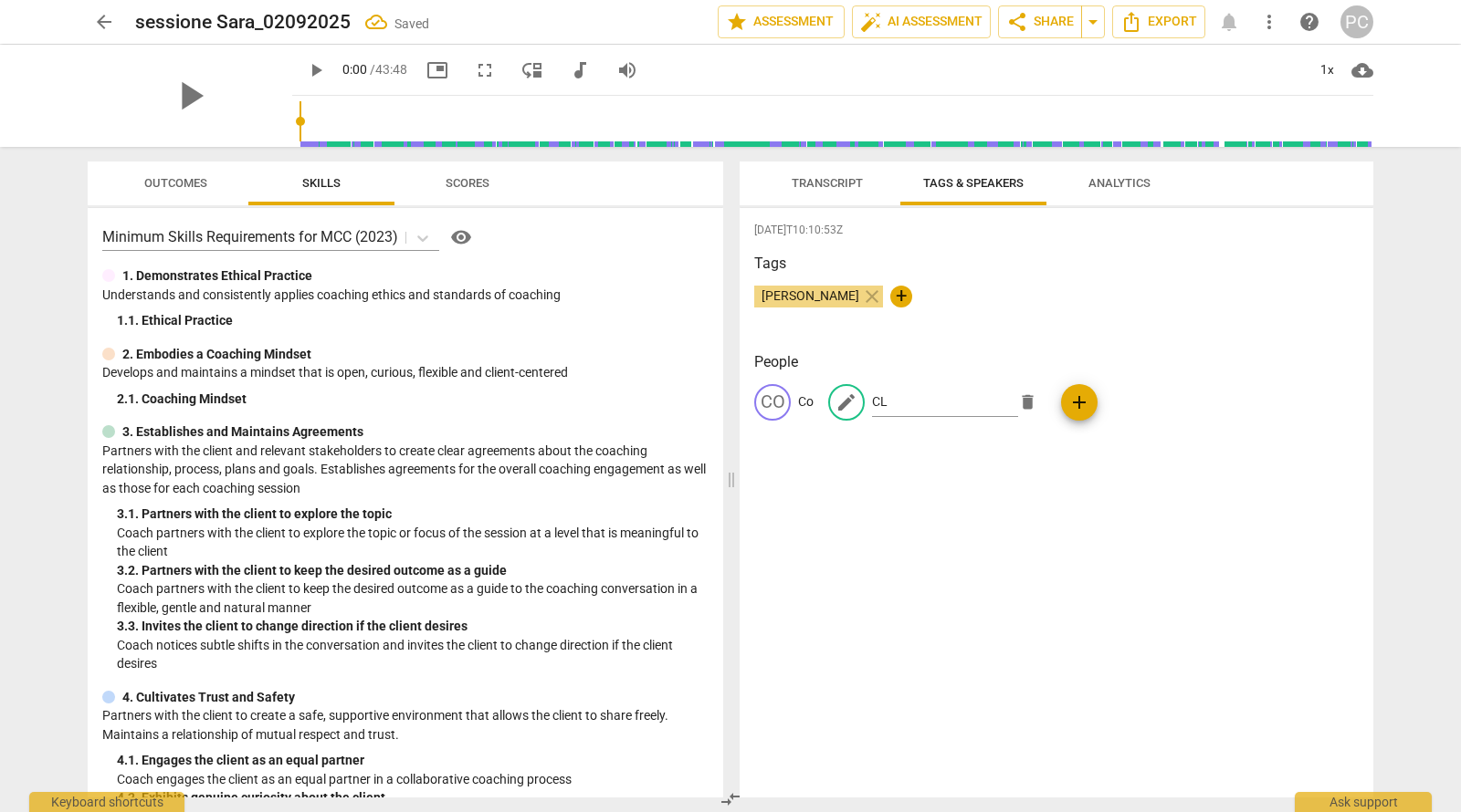
click at [1095, 273] on h3 "Tags" at bounding box center [1055, 264] width 604 height 22
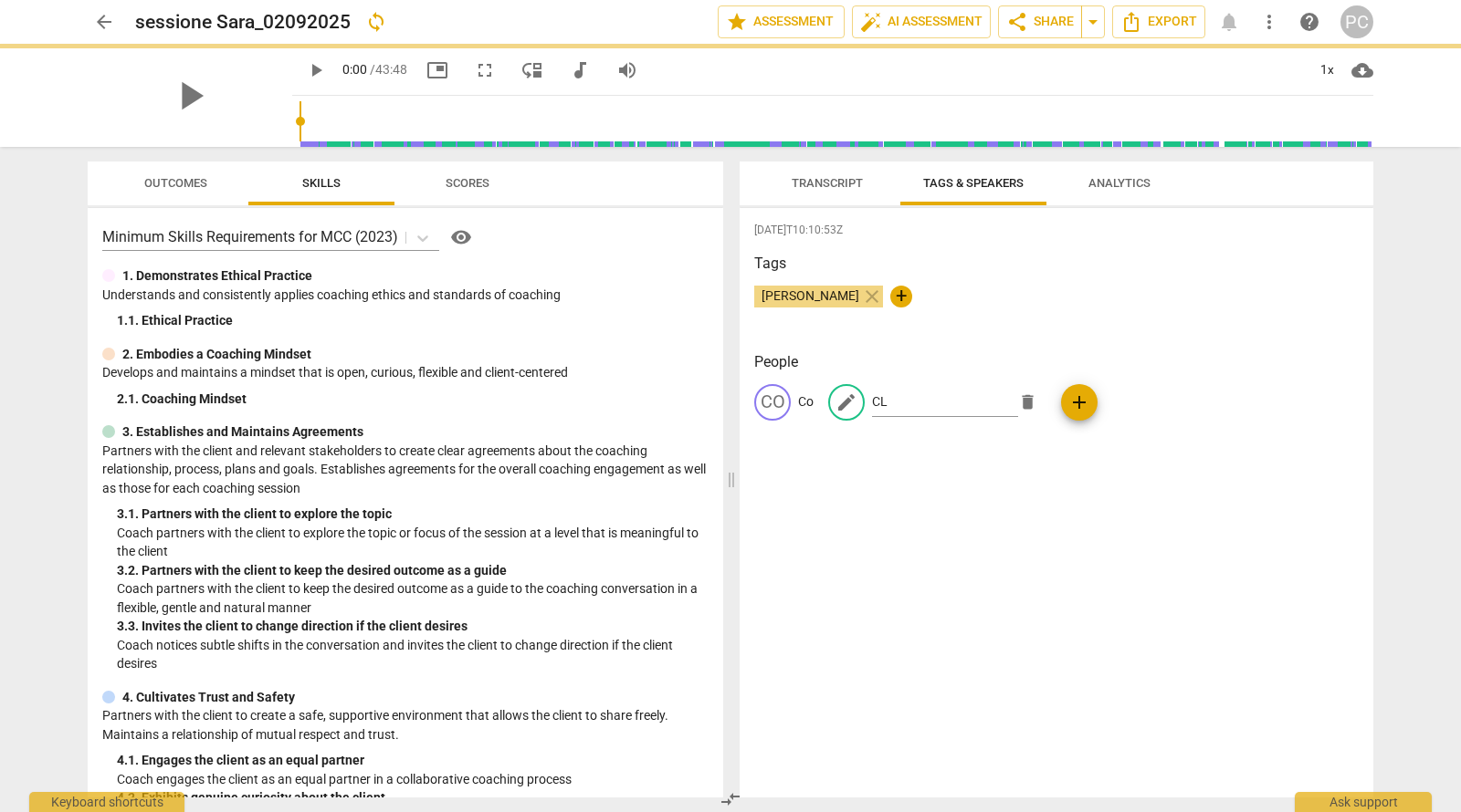
click at [827, 171] on span "Transcript" at bounding box center [827, 183] width 115 height 24
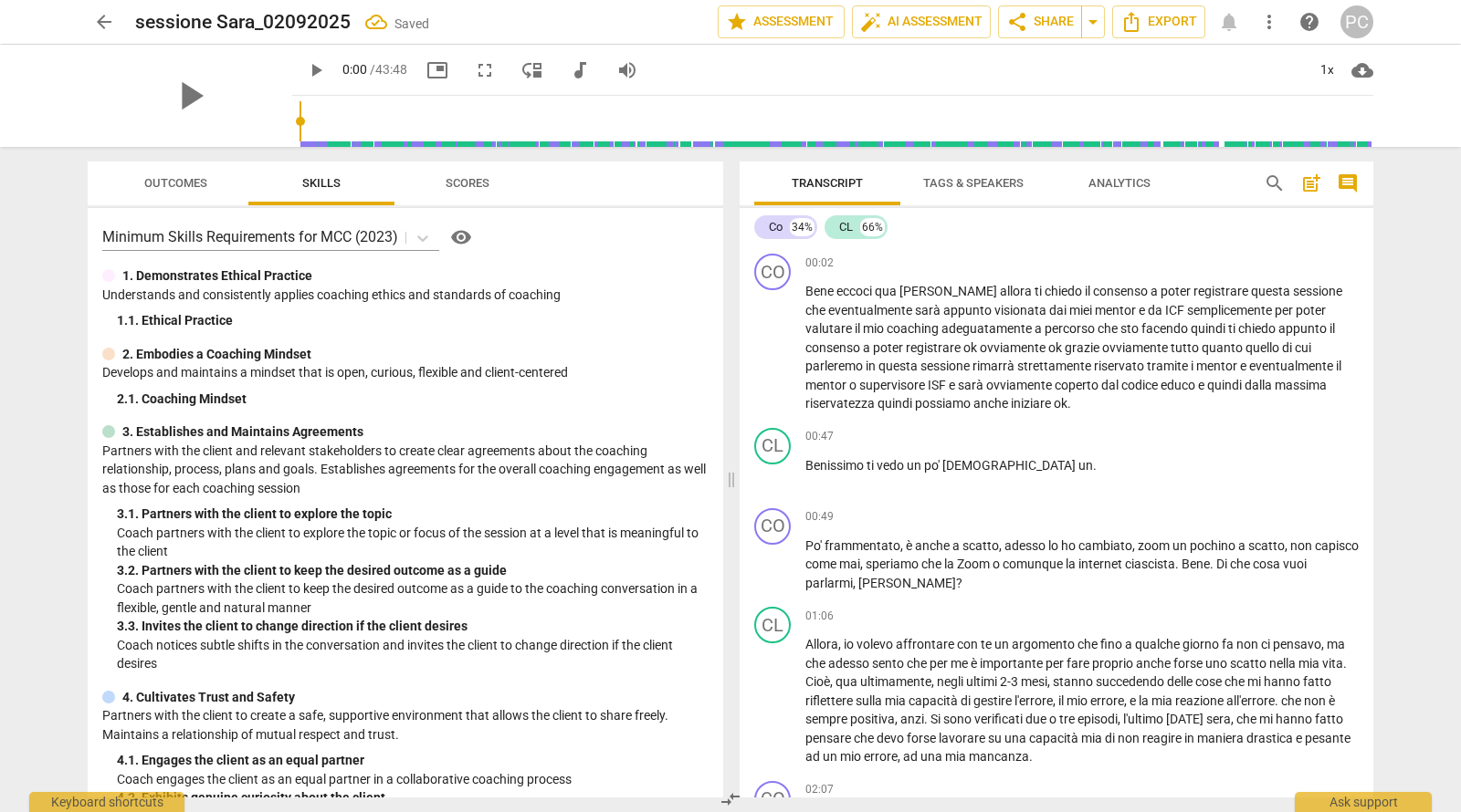
click at [1116, 186] on span "Analytics" at bounding box center [1120, 183] width 62 height 14
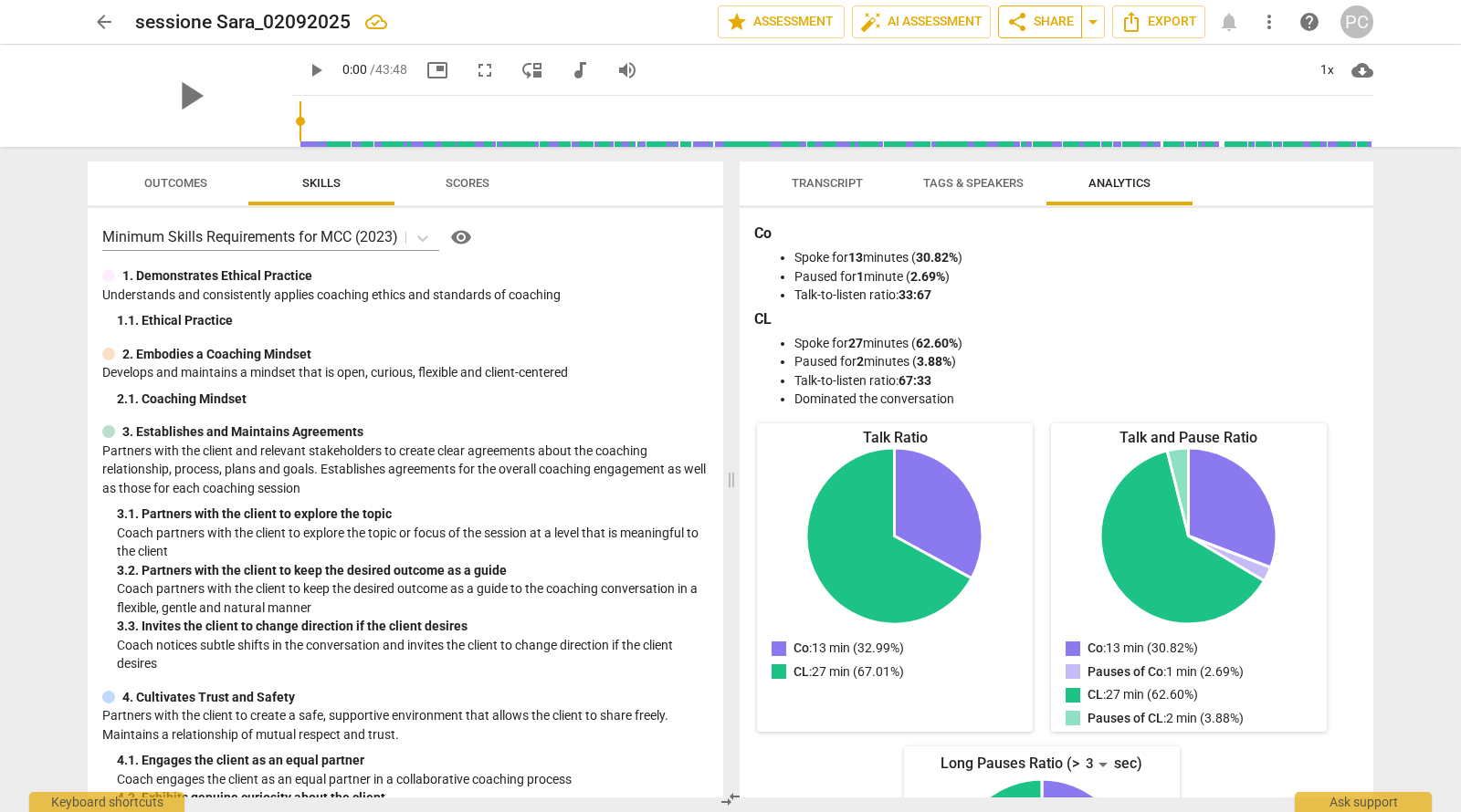
click at [1036, 29] on span "share Share" at bounding box center [1039, 21] width 67 height 22
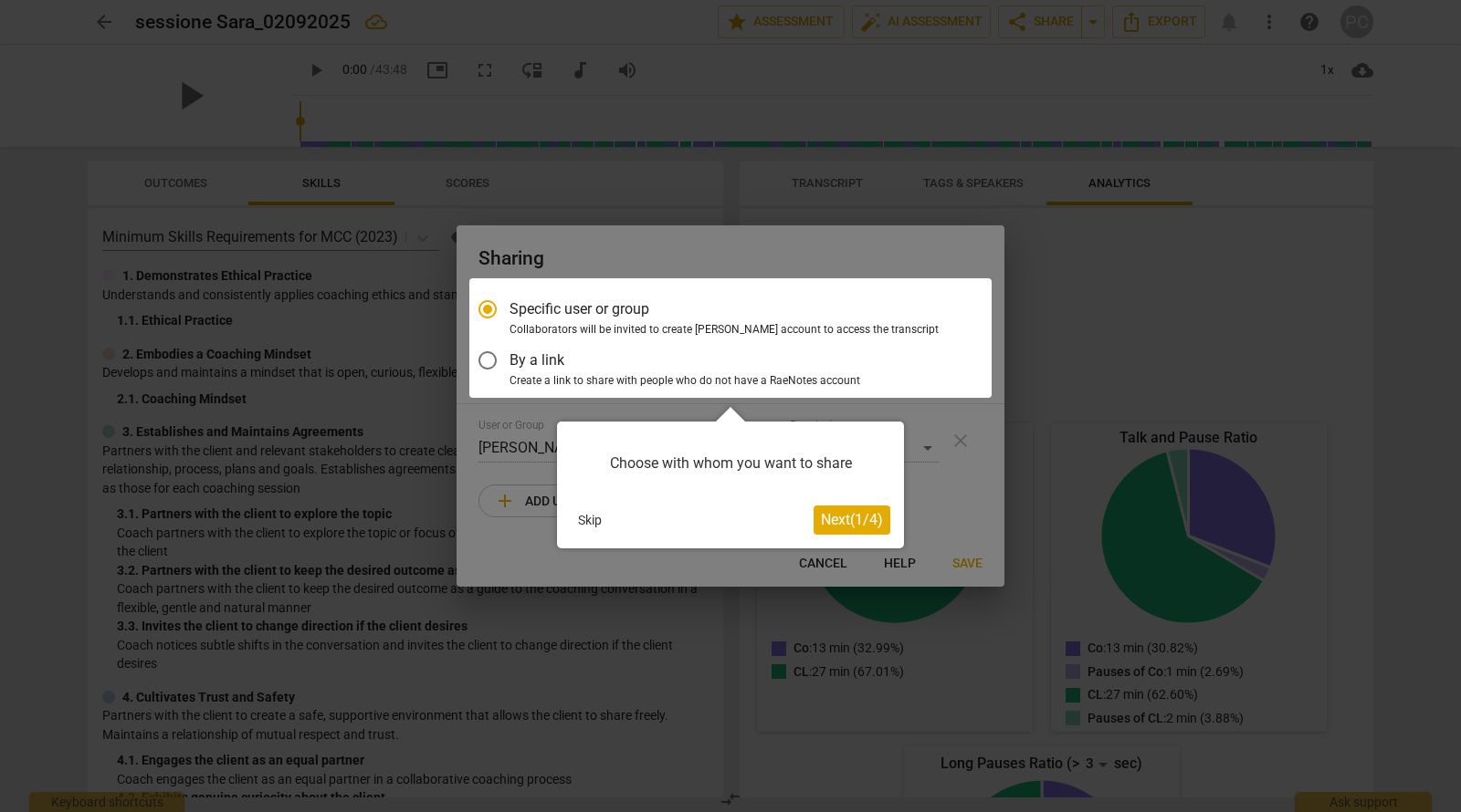
click at [1100, 373] on div at bounding box center [730, 406] width 1461 height 812
radio input "false"
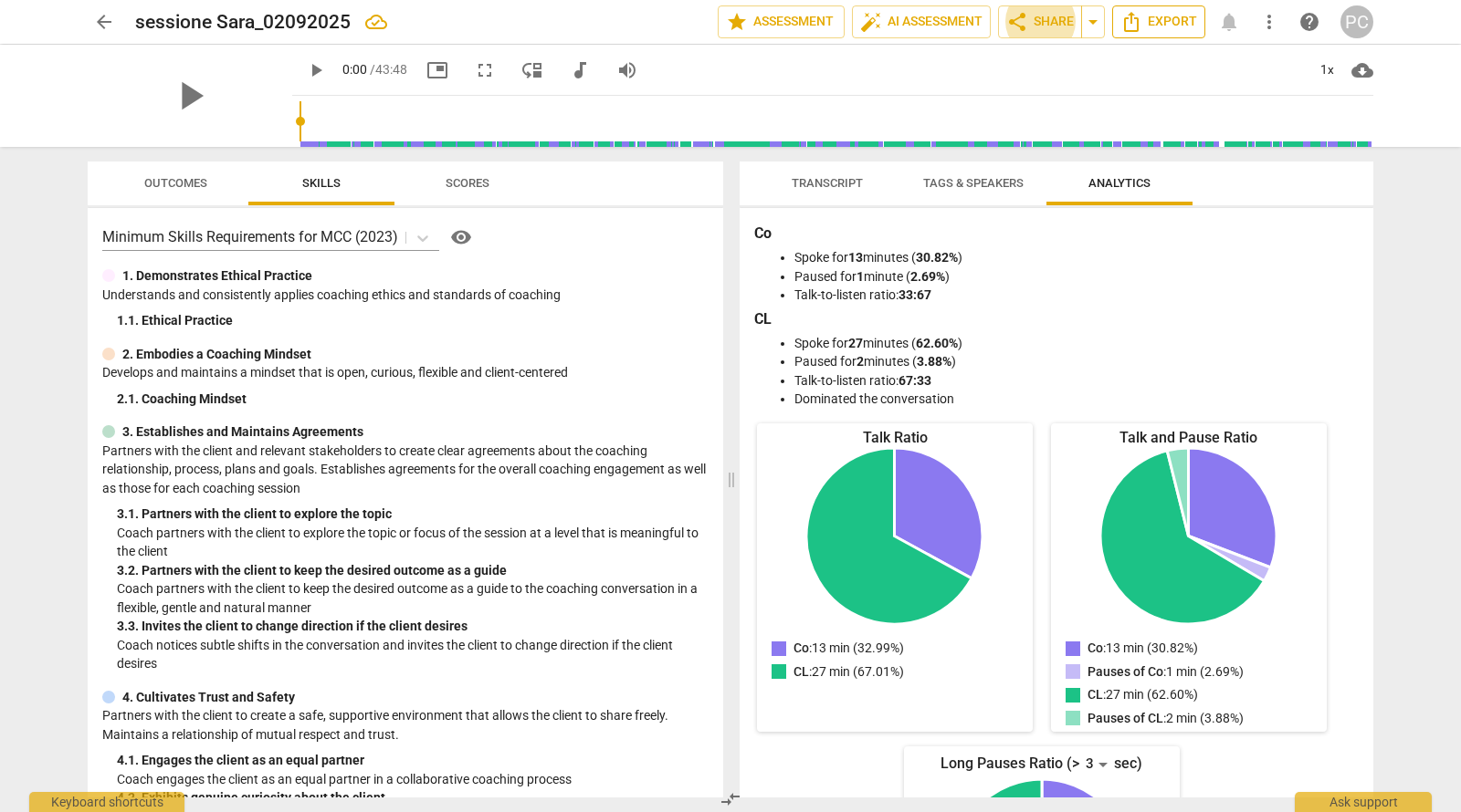
click at [1156, 18] on span "Export" at bounding box center [1158, 21] width 77 height 22
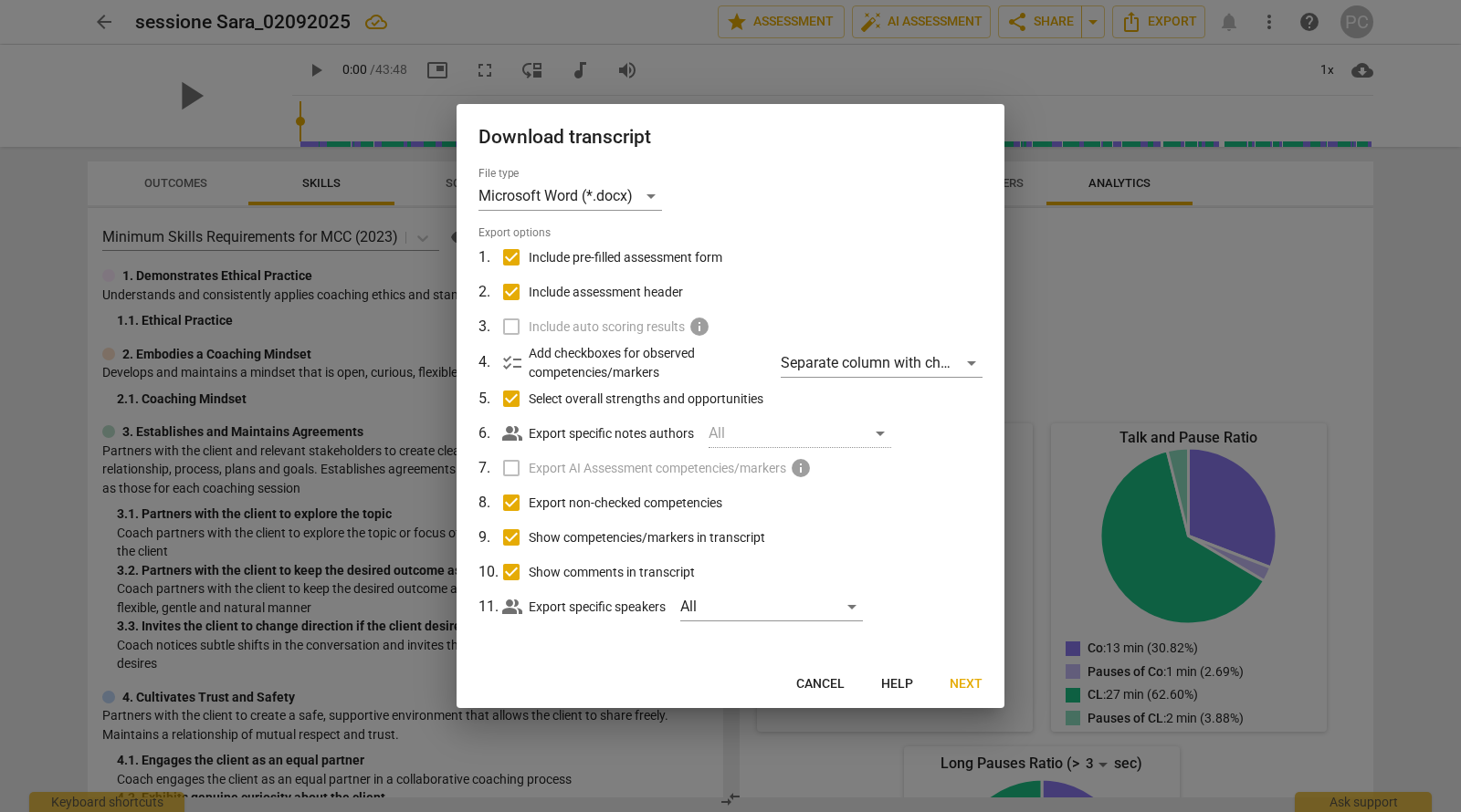
click at [513, 324] on label "Include auto scoring results info" at bounding box center [729, 327] width 479 height 35
click at [517, 464] on label "Export AI Assessment competencies/markers info" at bounding box center [729, 469] width 479 height 35
click at [955, 684] on span "Next" at bounding box center [966, 685] width 33 height 18
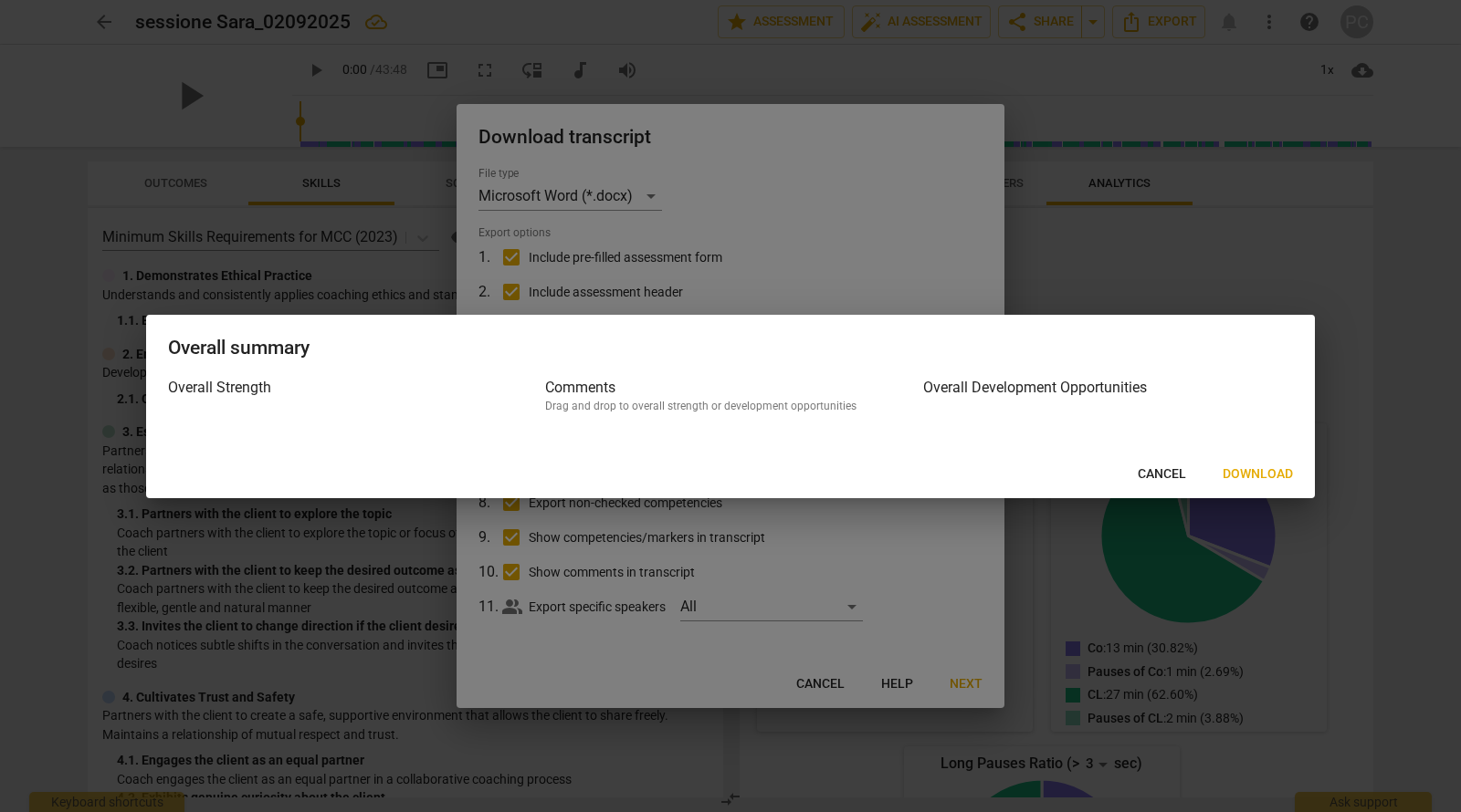
click at [1253, 469] on span "Download" at bounding box center [1258, 475] width 70 height 18
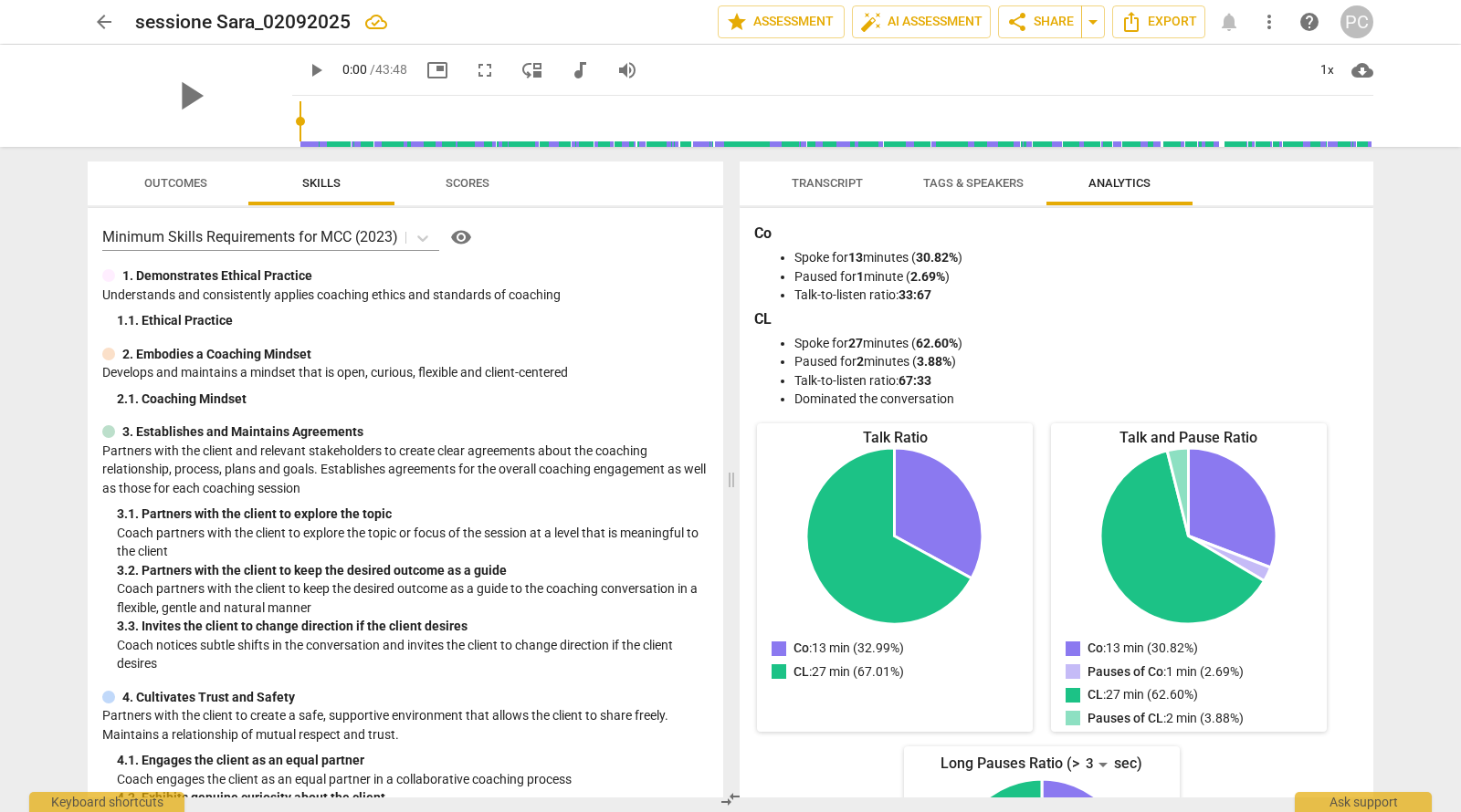
click at [1423, 133] on div "arrow_back sessione Sara_02092025 edit star Assessment auto_fix_high AI Assessm…" at bounding box center [730, 406] width 1461 height 812
